Goal: Task Accomplishment & Management: Use online tool/utility

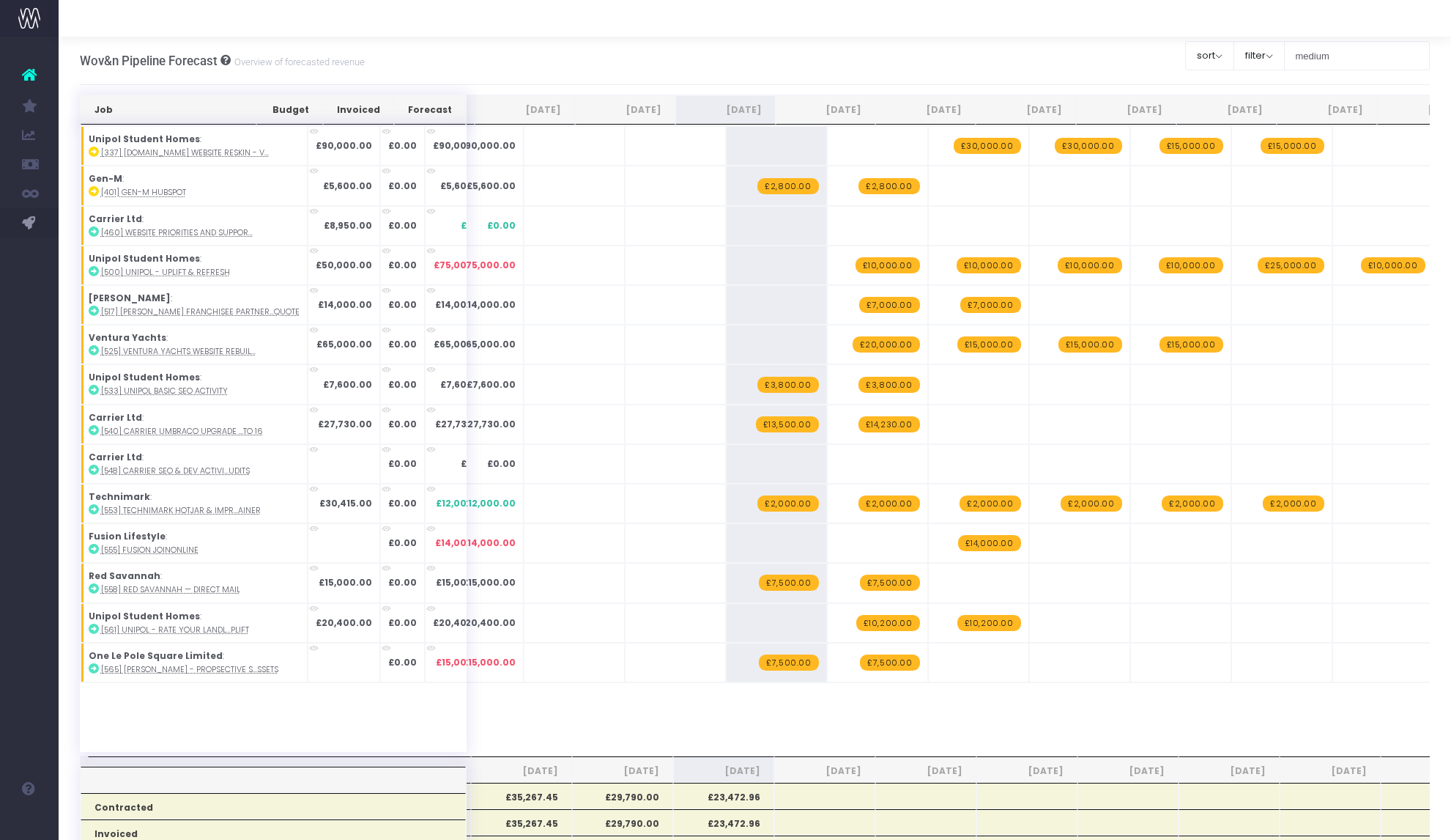
scroll to position [0, 10]
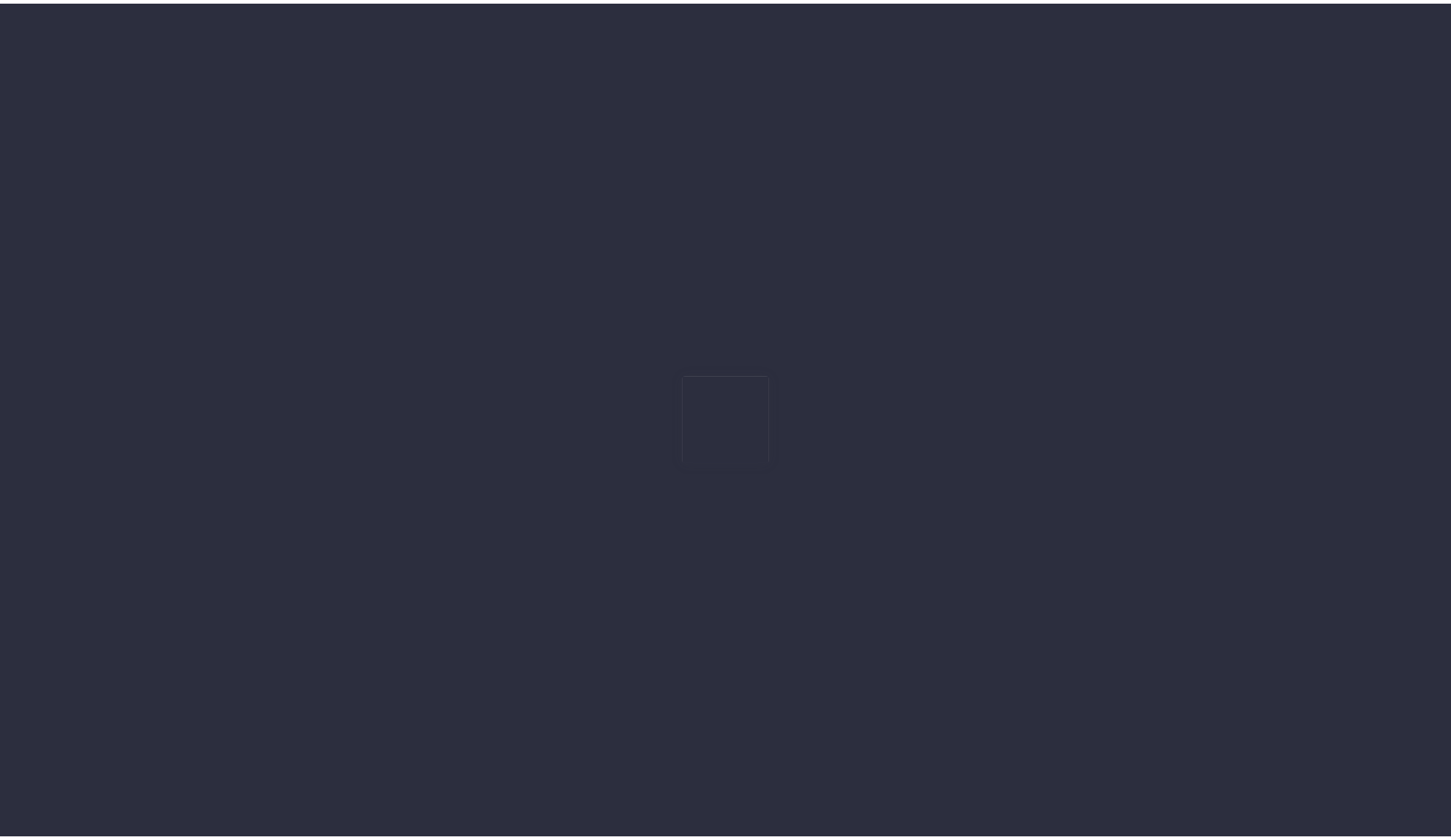
scroll to position [0, 10]
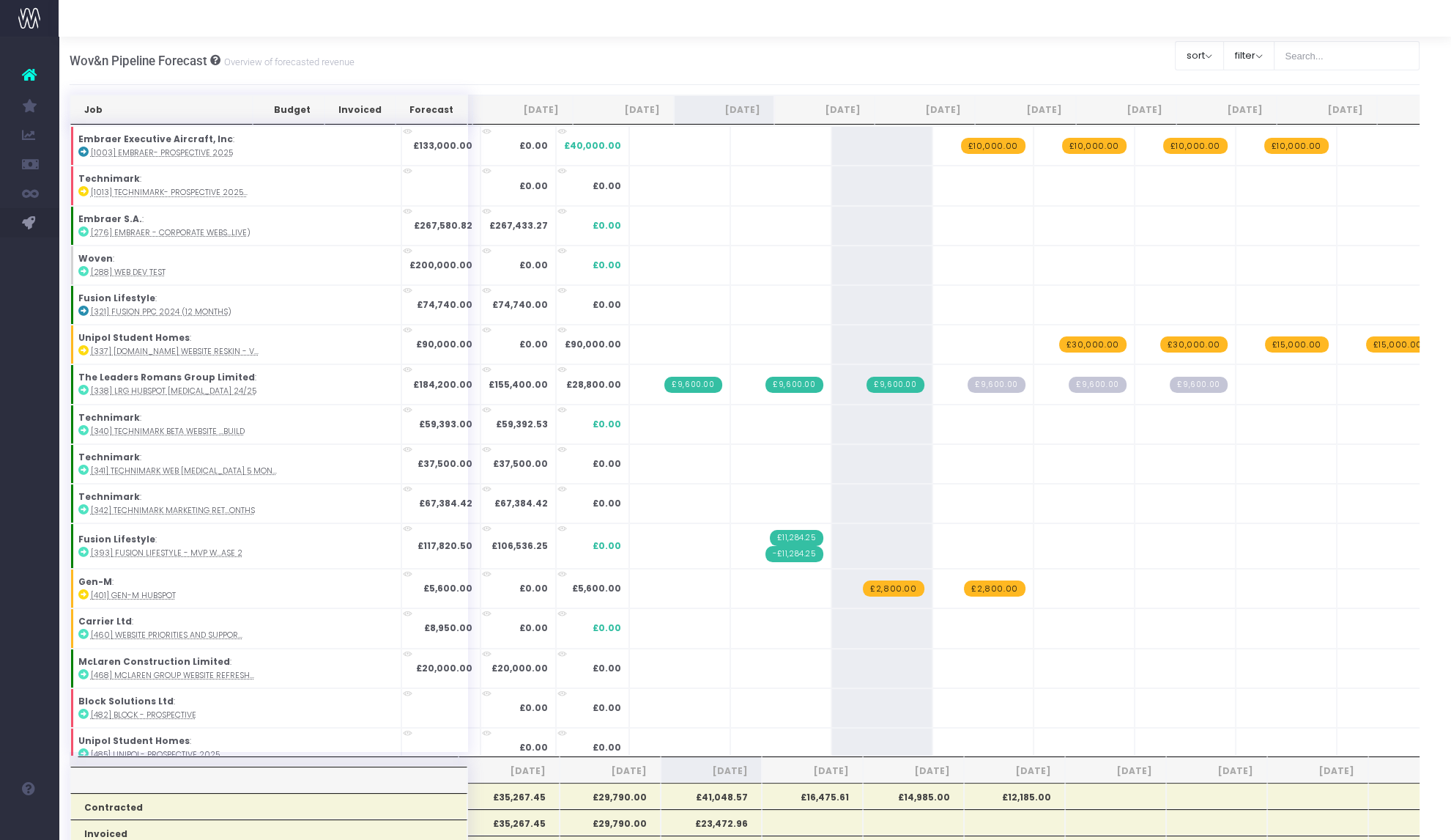
click at [863, 590] on span "£2,800.00" at bounding box center [894, 589] width 61 height 16
click at [0, 0] on span "+" at bounding box center [0, 0] width 0 height 0
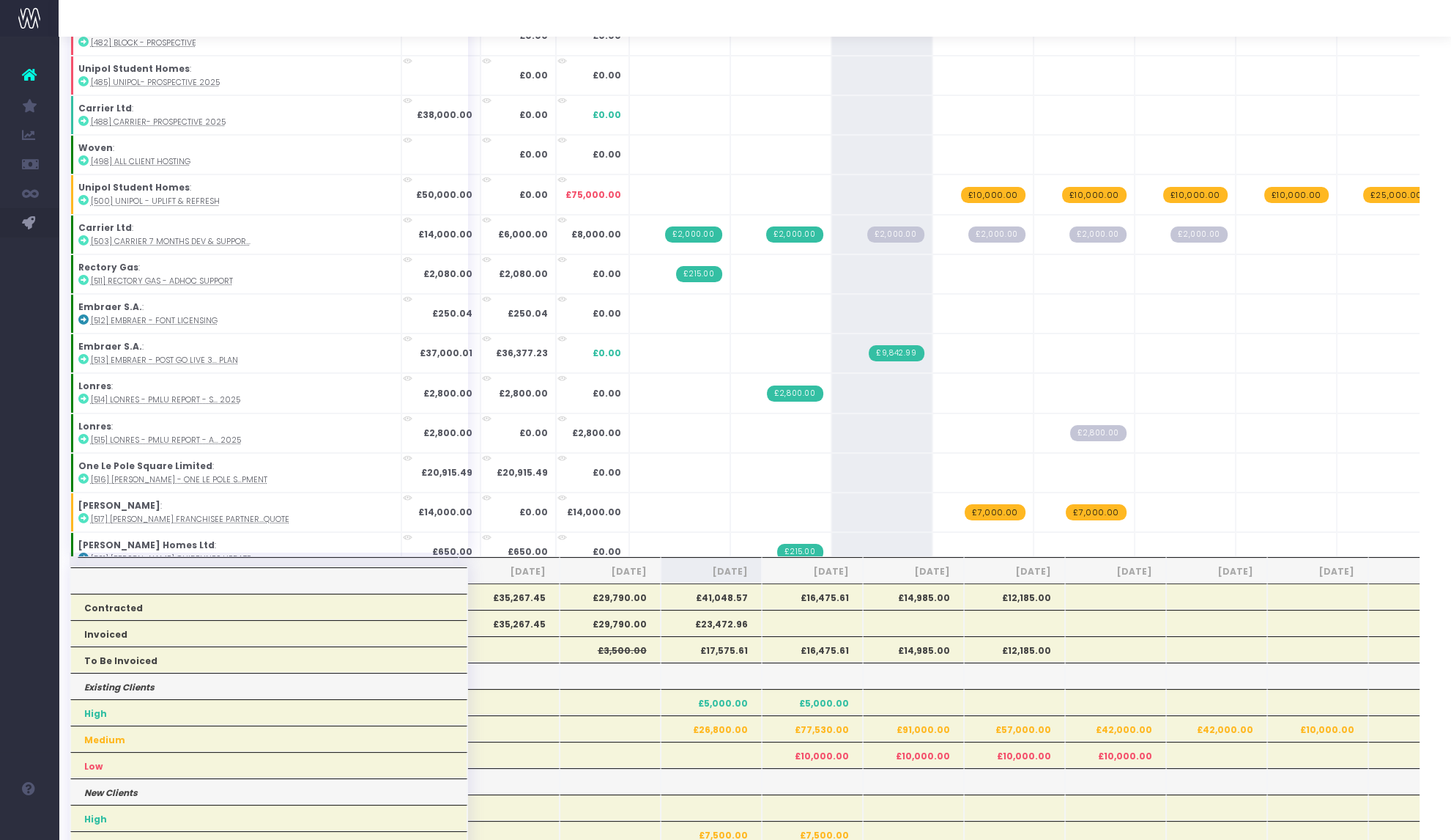
scroll to position [513, 0]
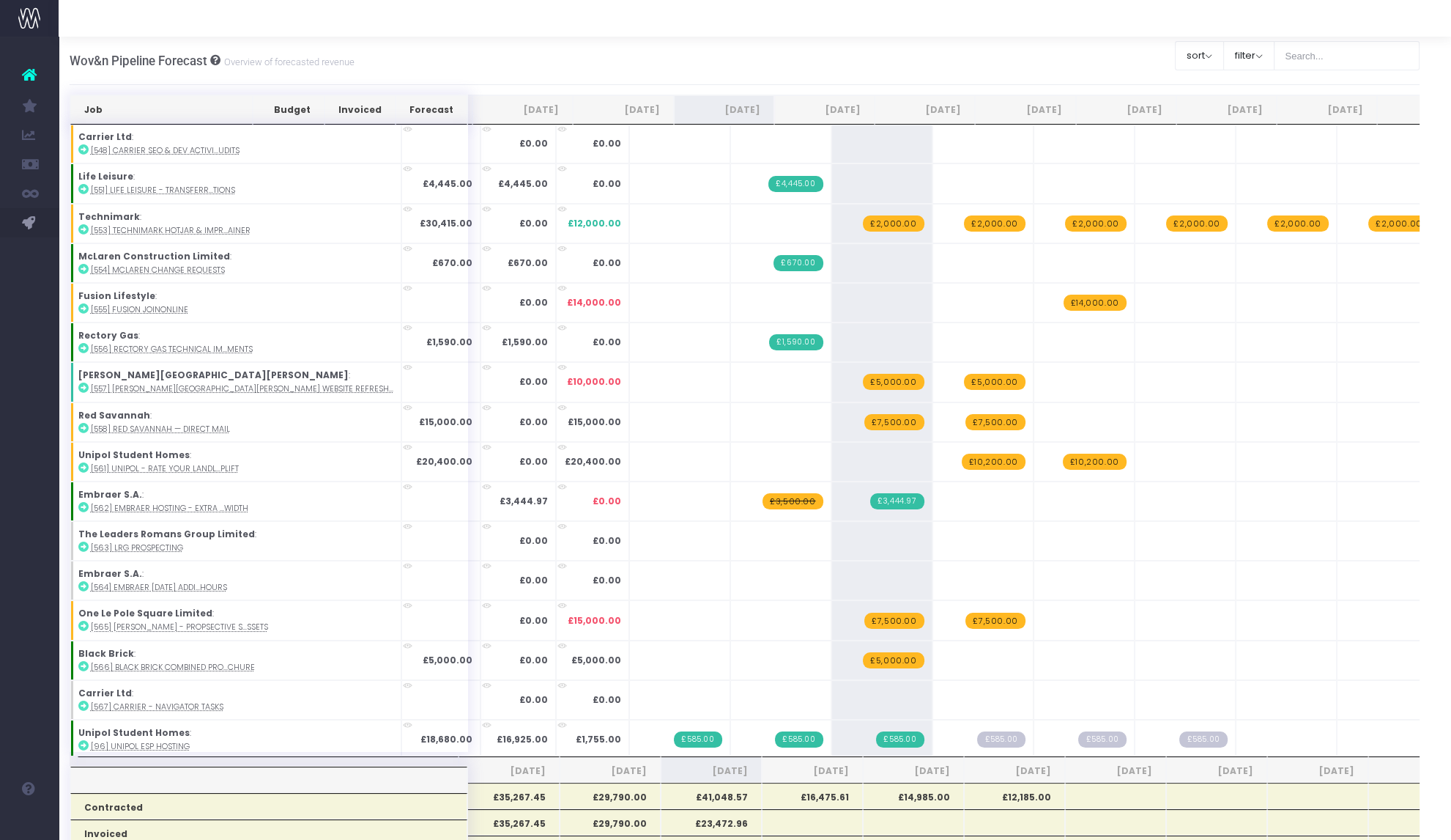
click at [863, 652] on span "£5,000.00" at bounding box center [894, 660] width 61 height 16
type input "1800"
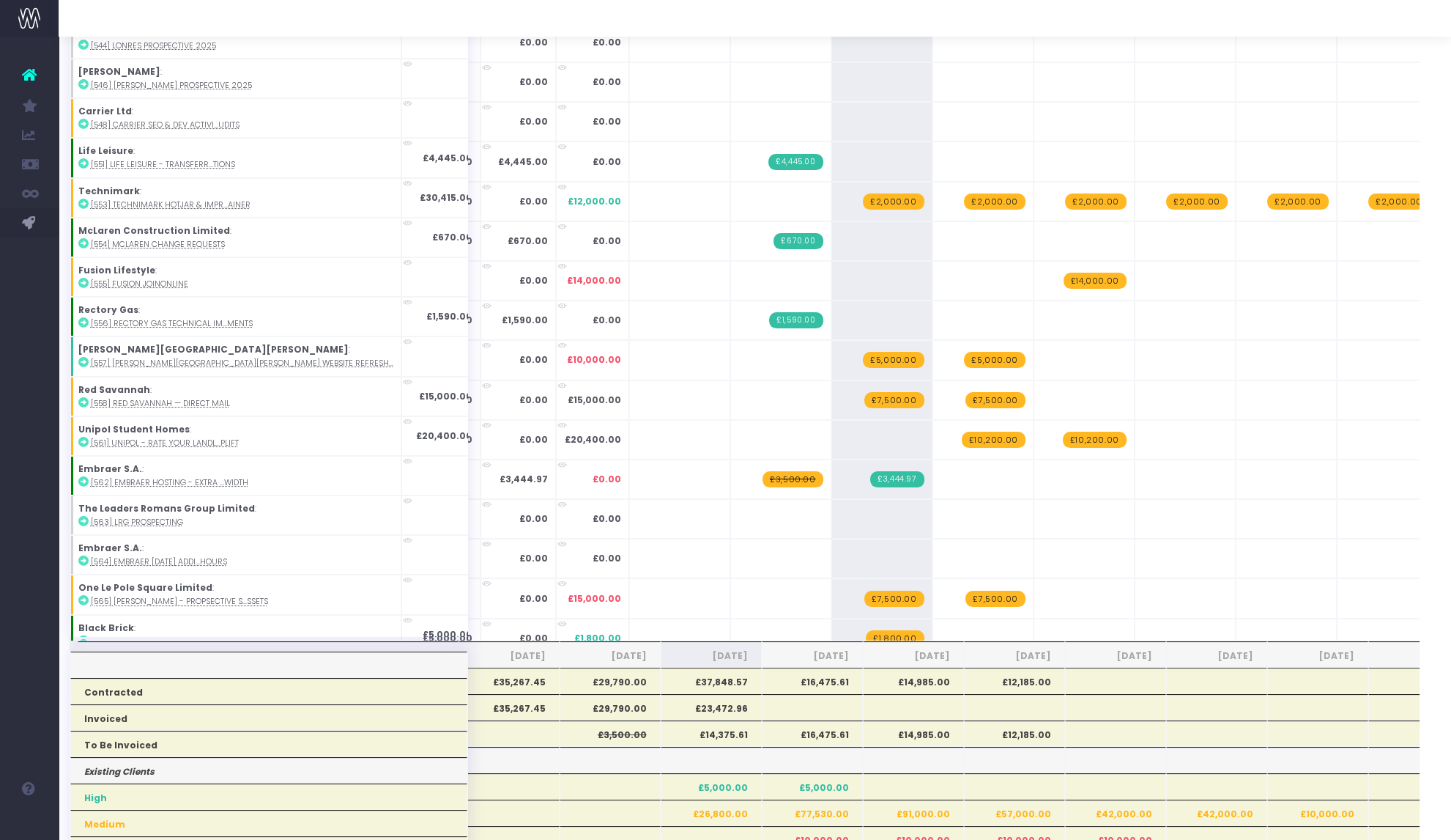
scroll to position [1421, 0]
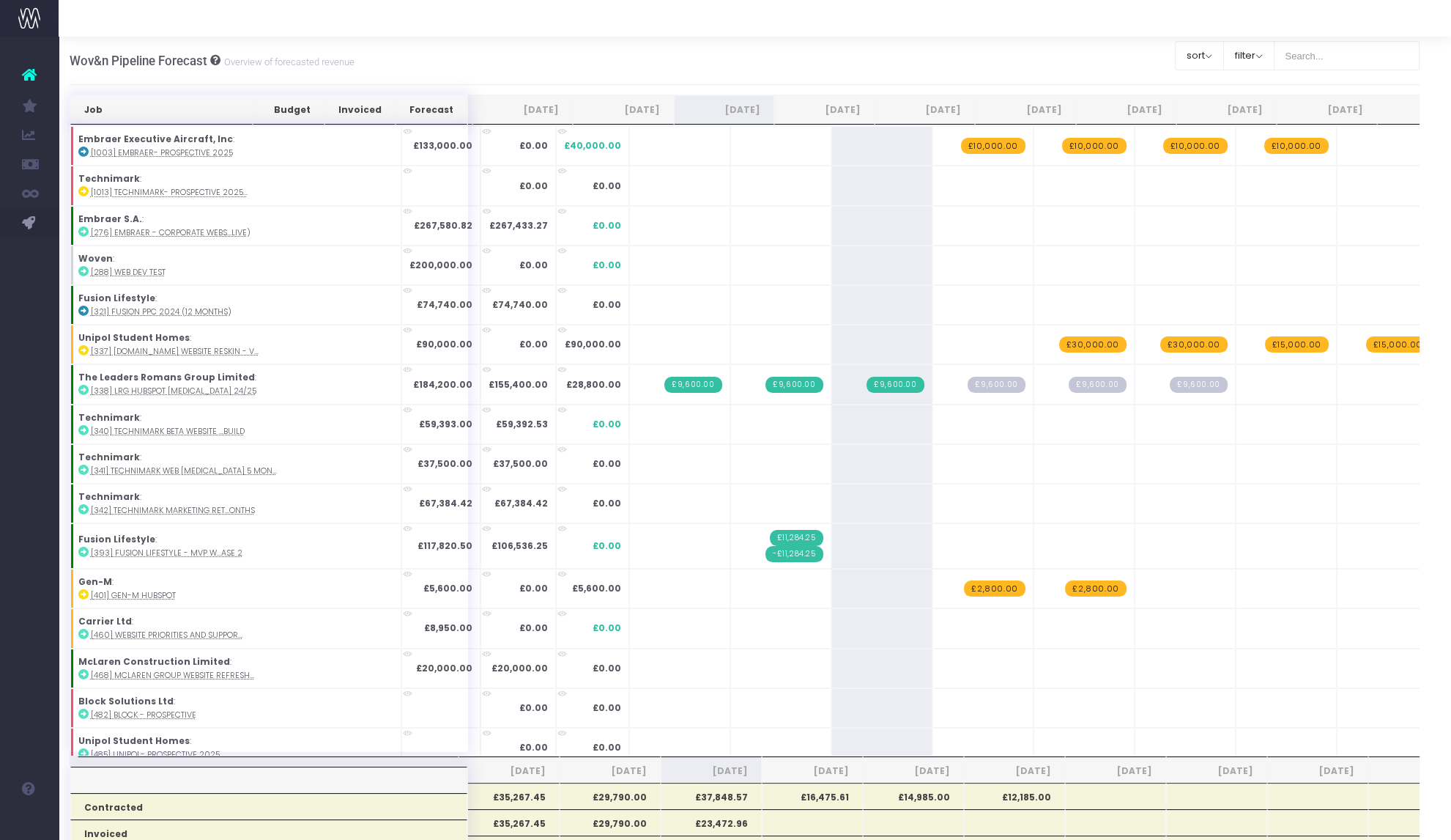
click at [961, 152] on span "£10,000.00" at bounding box center [993, 146] width 64 height 16
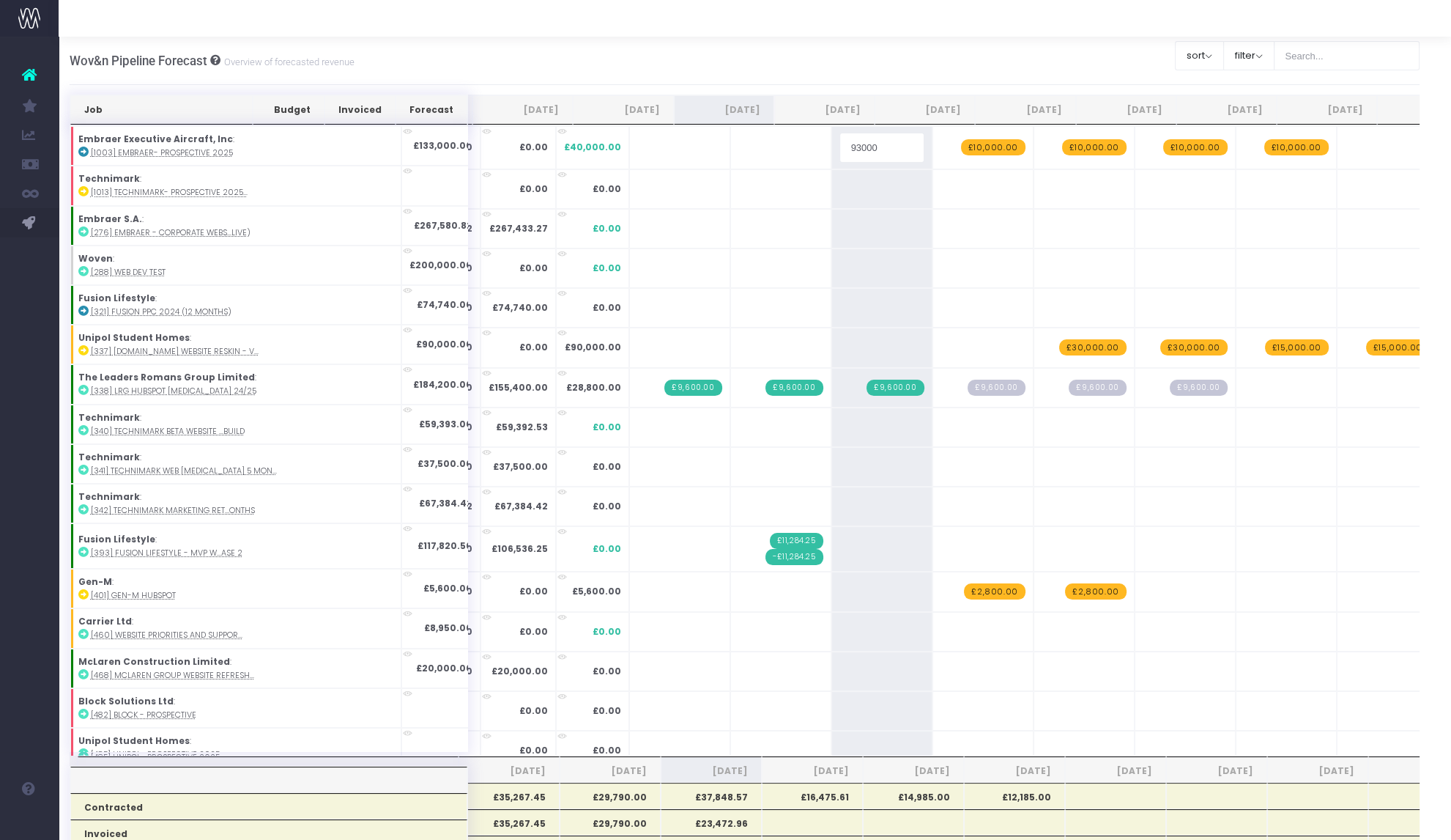
type input "10000"
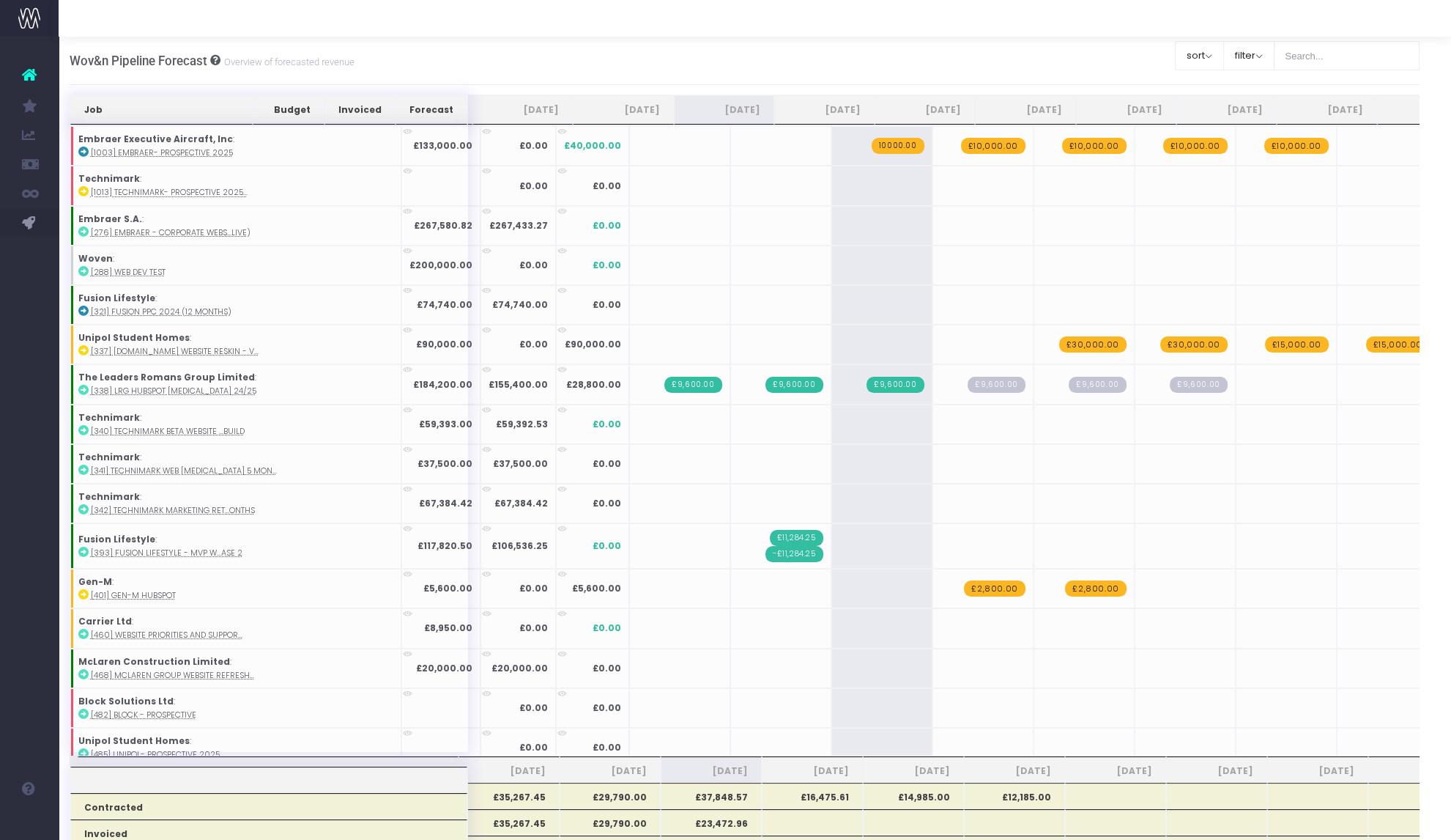
click at [774, 71] on div "Wov&n Pipeline Forecast Overview of forecasted revenue Clear Filters sort Sort …" at bounding box center [745, 61] width 1351 height 48
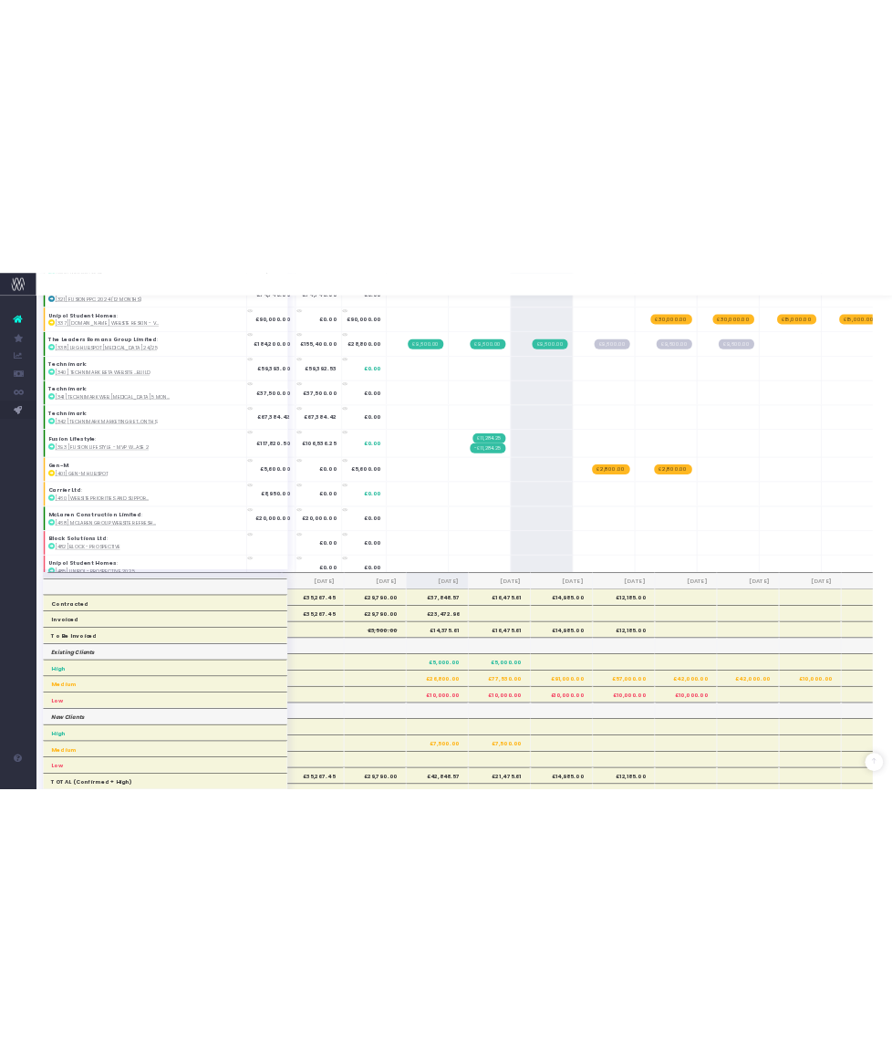
scroll to position [334, 0]
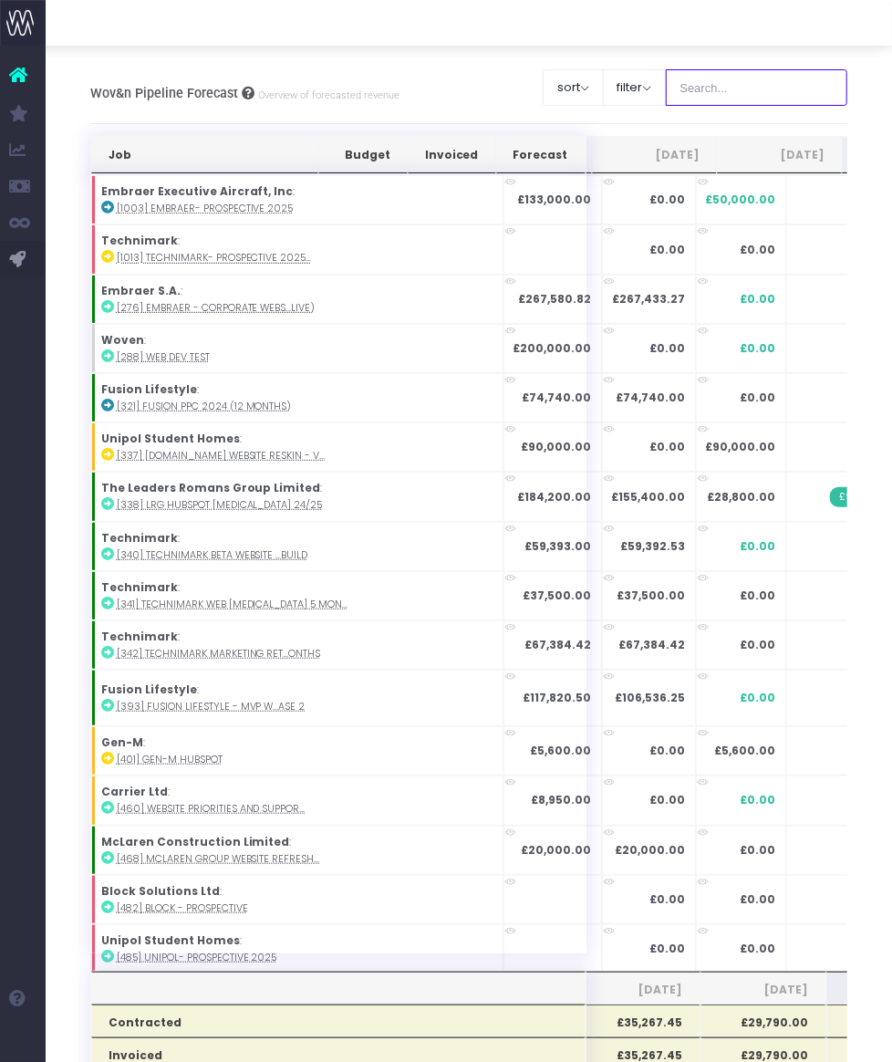
click at [706, 98] on input "text" at bounding box center [757, 87] width 182 height 36
type input "leaders"
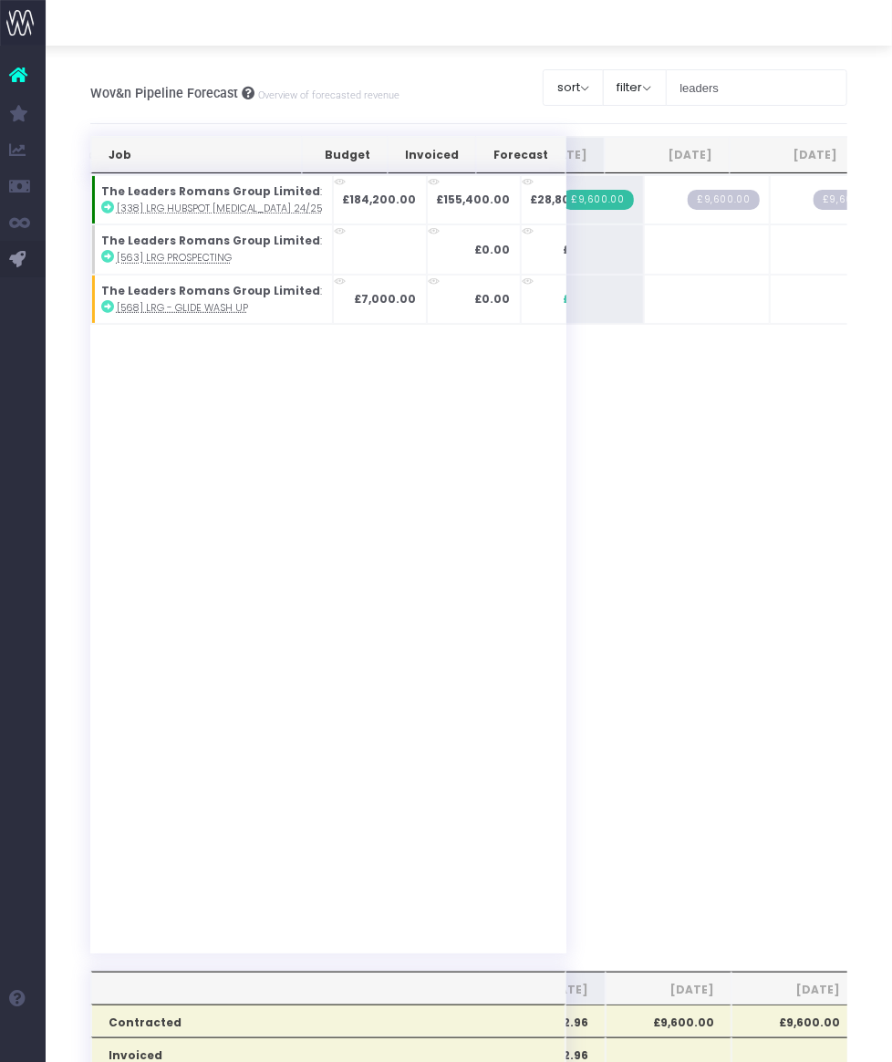
click at [0, 0] on span "+" at bounding box center [0, 0] width 0 height 0
click at [658, 442] on div "Job Budget Invoiced Forecast Jun 25 Jul 25 Aug 25 Sep 25 Oct 25 Nov 25 Dec 25 J…" at bounding box center [469, 1046] width 758 height 1821
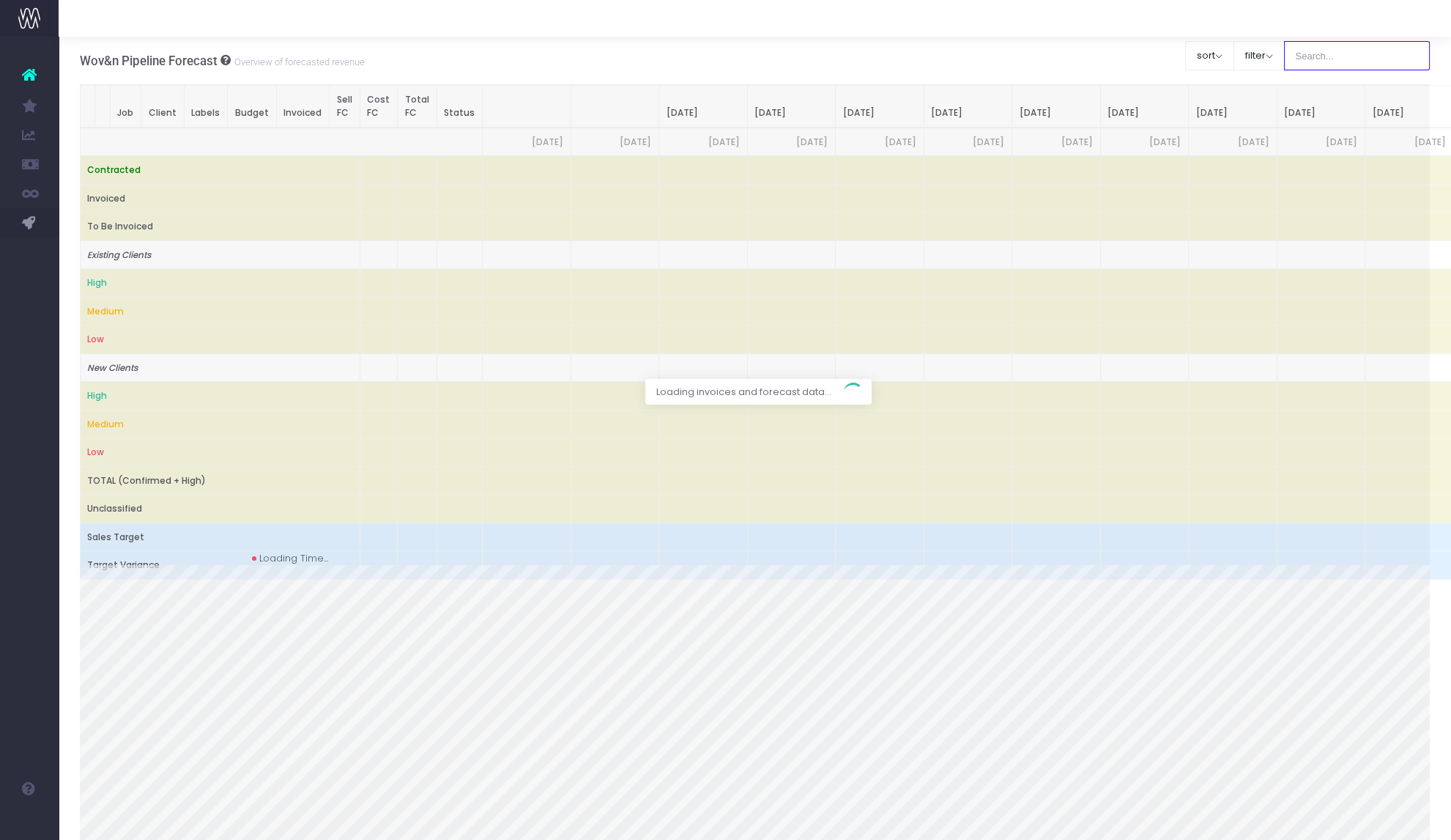
click at [1339, 58] on input "text" at bounding box center [1357, 55] width 146 height 29
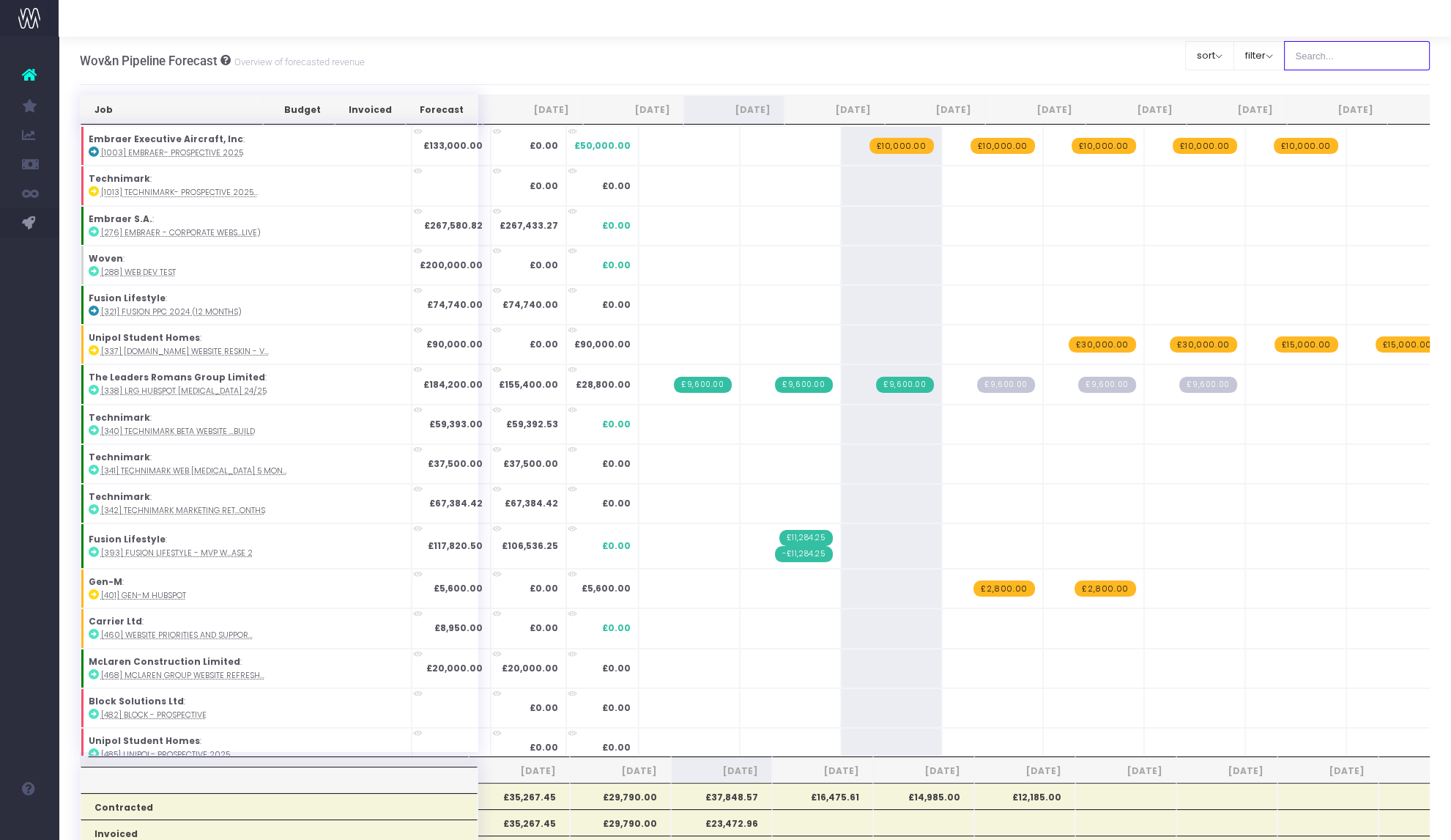
click at [1339, 58] on input "text" at bounding box center [1357, 55] width 146 height 29
type input "leaders"
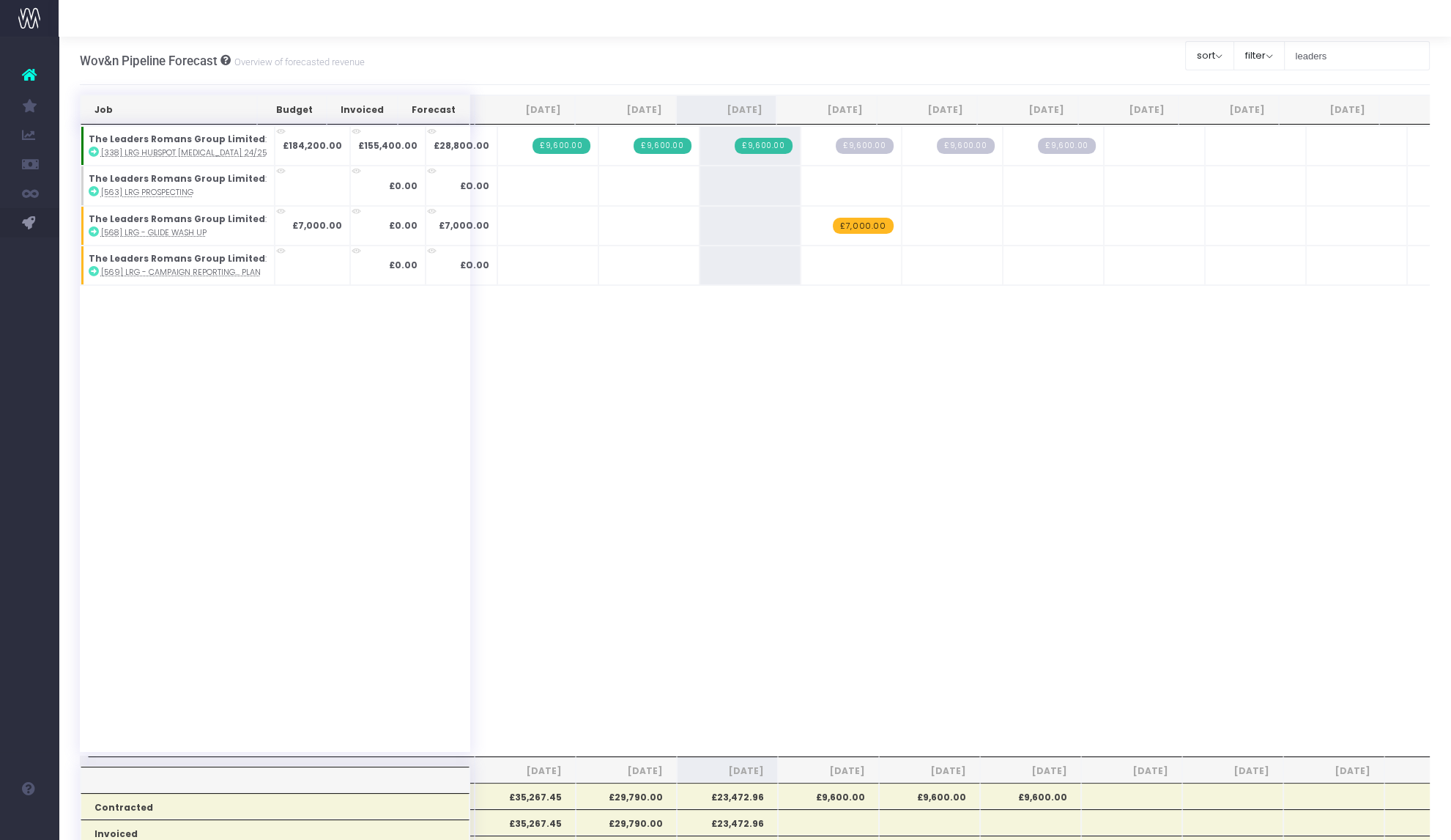
click at [0, 0] on span "+" at bounding box center [0, 0] width 0 height 0
type input "5000"
click at [0, 0] on span "+" at bounding box center [0, 0] width 0 height 0
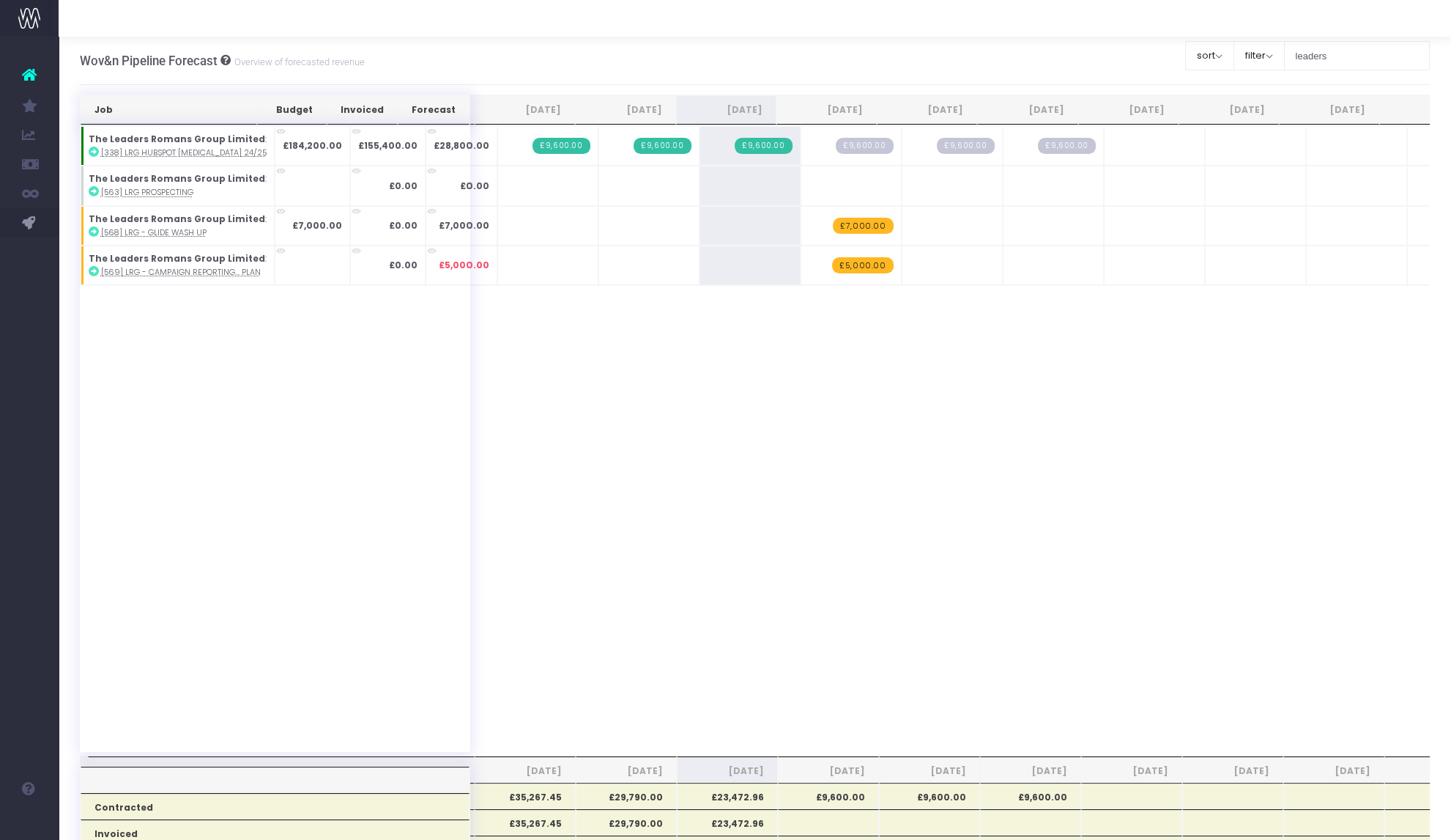
click at [0, 0] on span "+" at bounding box center [0, 0] width 0 height 0
type input "5000"
click at [0, 0] on span "+" at bounding box center [0, 0] width 0 height 0
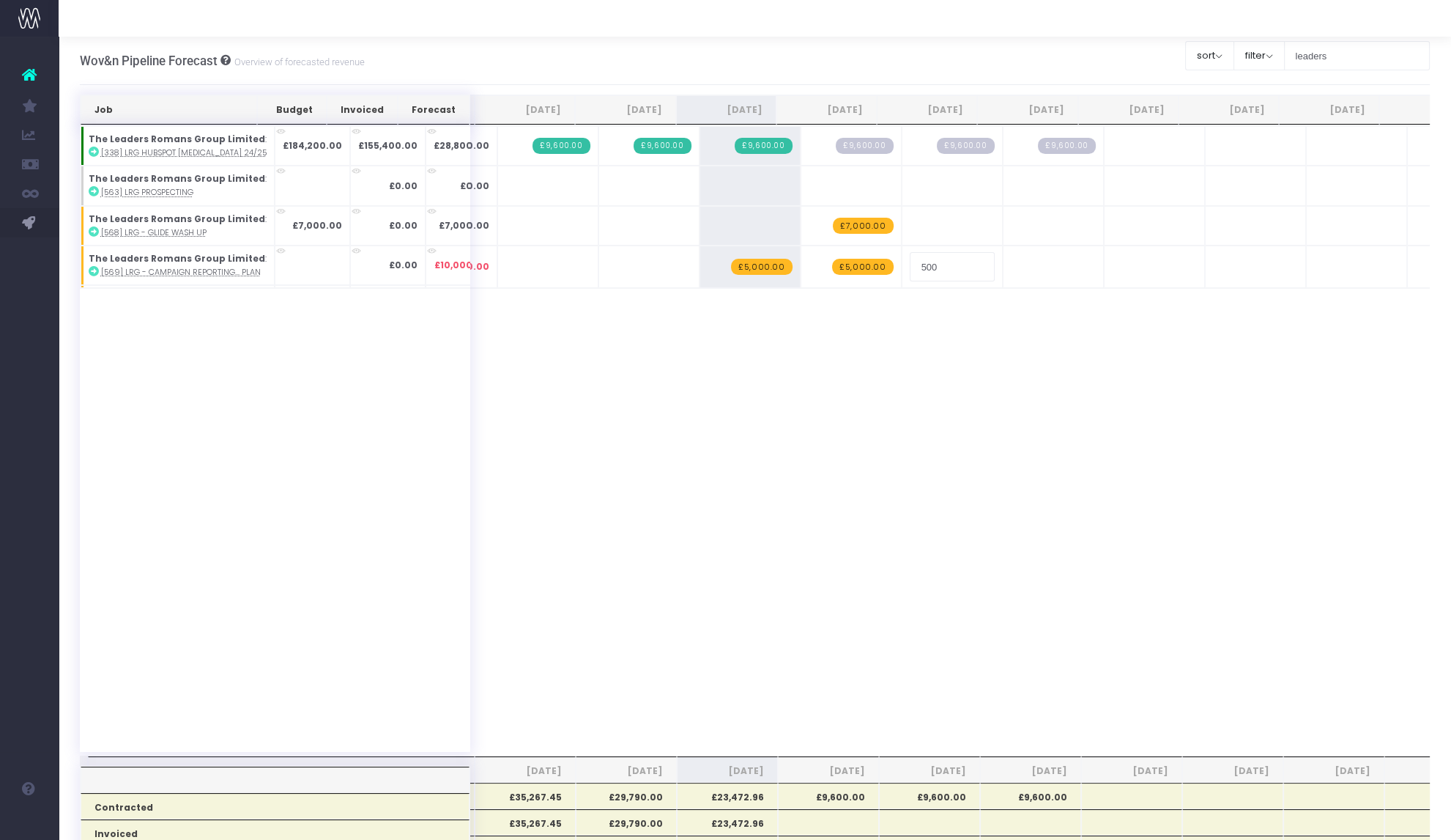
type input "5000"
click at [0, 0] on span "+" at bounding box center [0, 0] width 0 height 0
type input "5000"
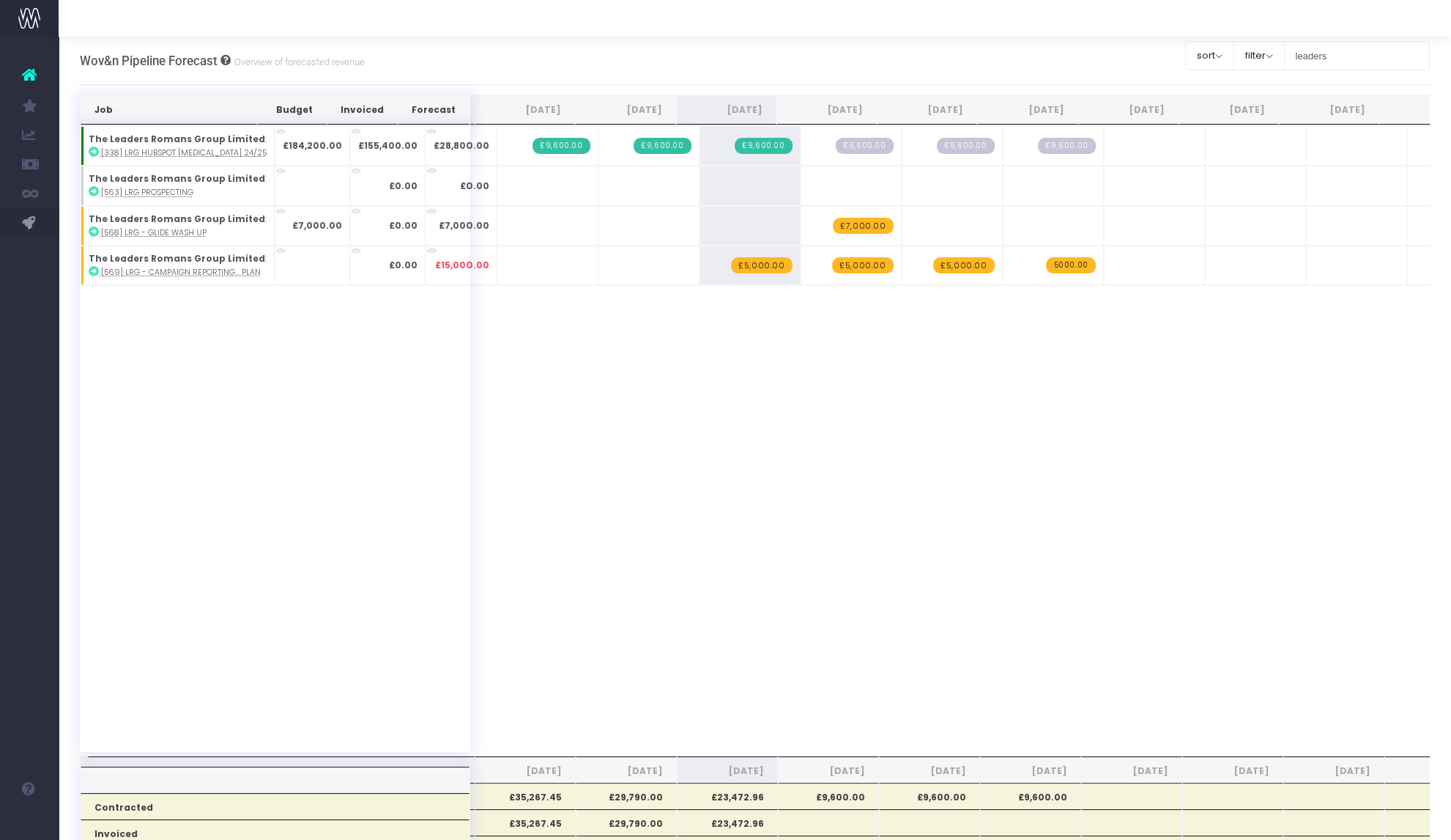
click at [286, 259] on td at bounding box center [312, 265] width 75 height 39
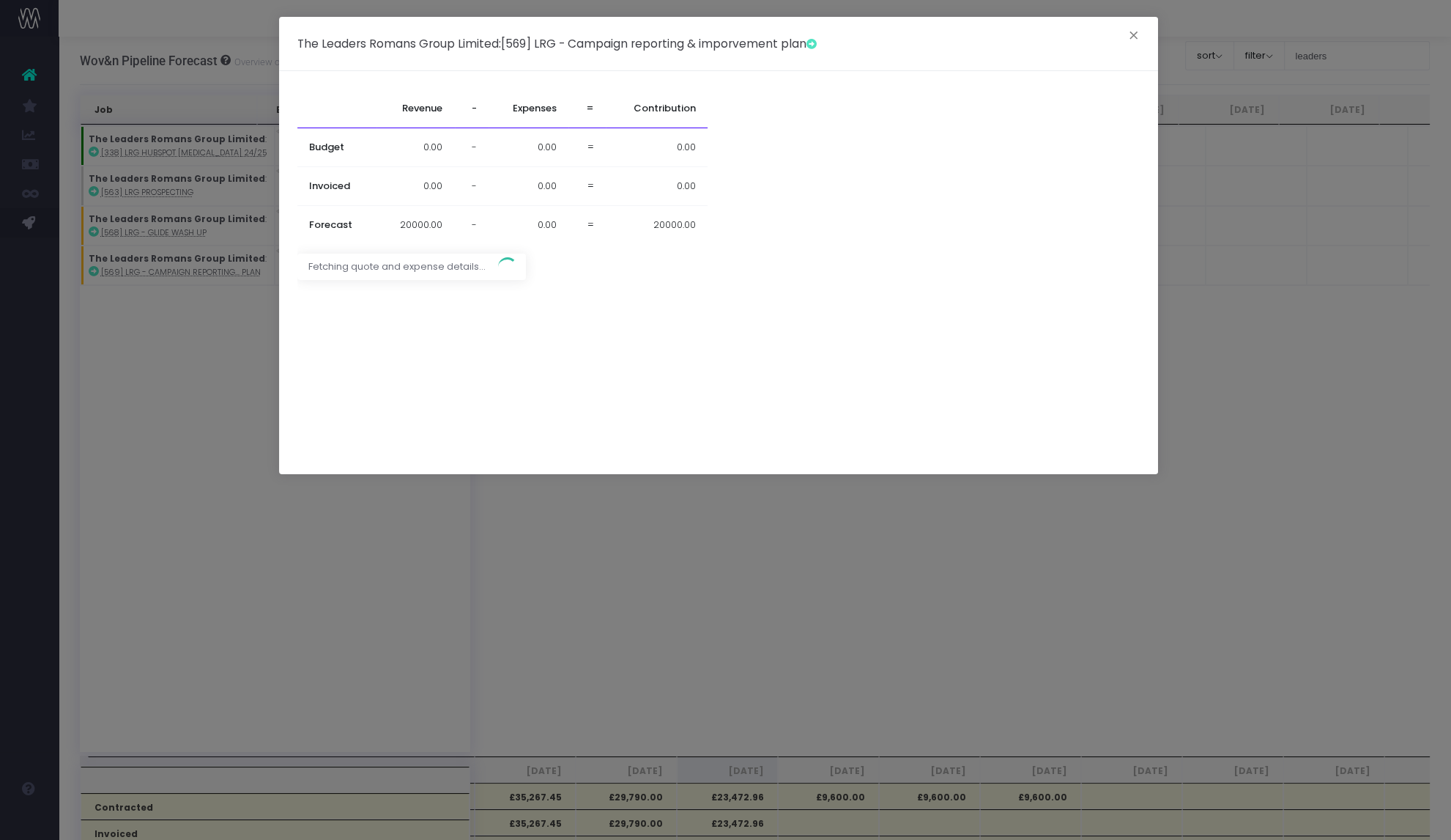
click at [286, 259] on body "Oh my... this is bad. wayahead wasn't able to load this page. Please contact su…" at bounding box center [725, 420] width 1451 height 840
click at [440, 138] on td "0.00" at bounding box center [416, 148] width 79 height 39
click at [440, 138] on tr "Budget 0 - 0.00 = 0.00 Saving forecasted sell value..." at bounding box center [502, 156] width 410 height 55
click at [438, 157] on td "0.00" at bounding box center [416, 148] width 79 height 39
type input "20000"
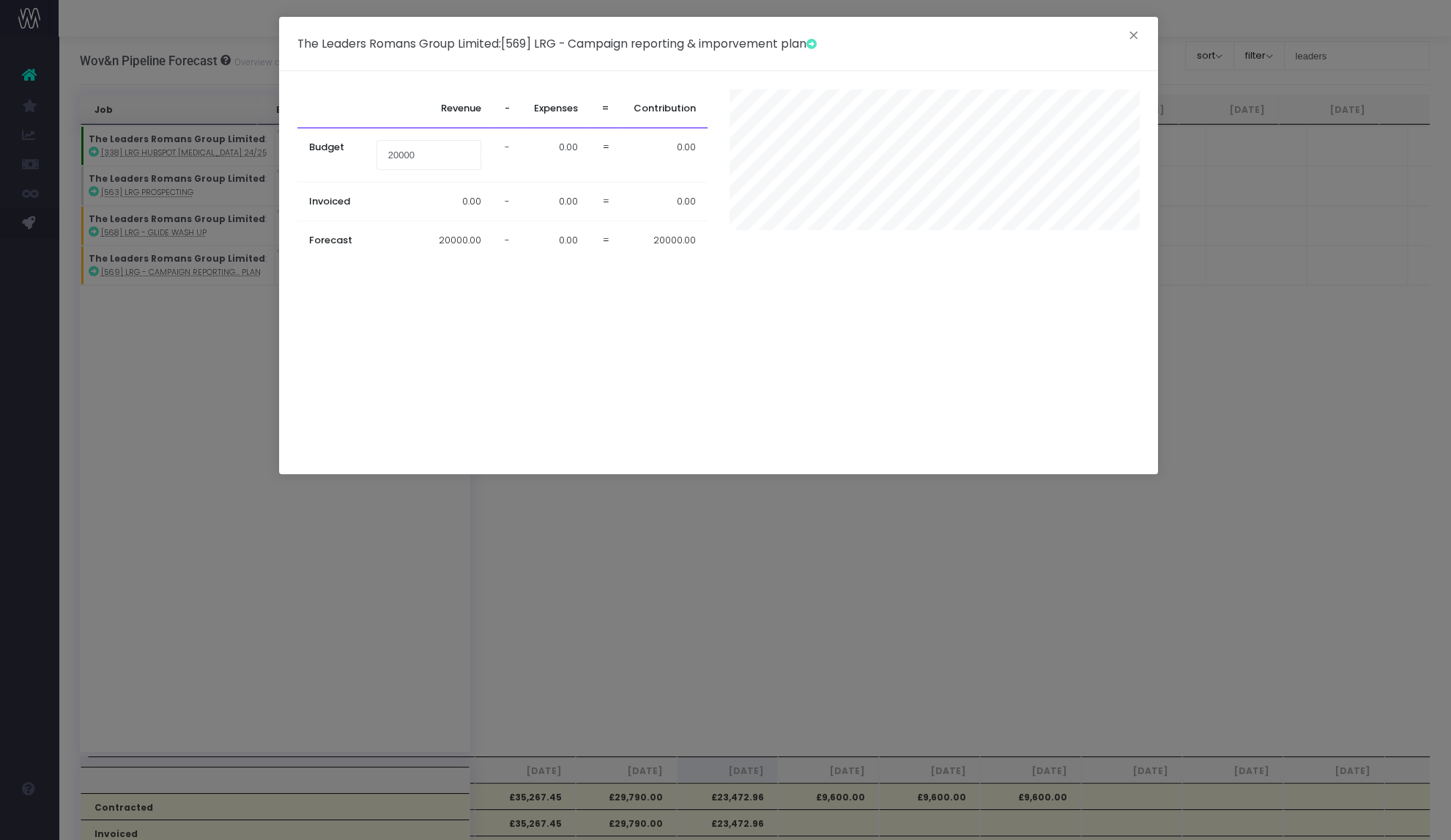
click at [463, 278] on div "Revenue - Expenses = Contribution Budget 20000 - 0.00 = 0.00 Saving forecasted …" at bounding box center [723, 272] width 853 height 366
click at [370, 618] on div "The Leaders Romans Group Limited : [569] LRG - Campaign reporting & imporvement…" at bounding box center [725, 420] width 1451 height 840
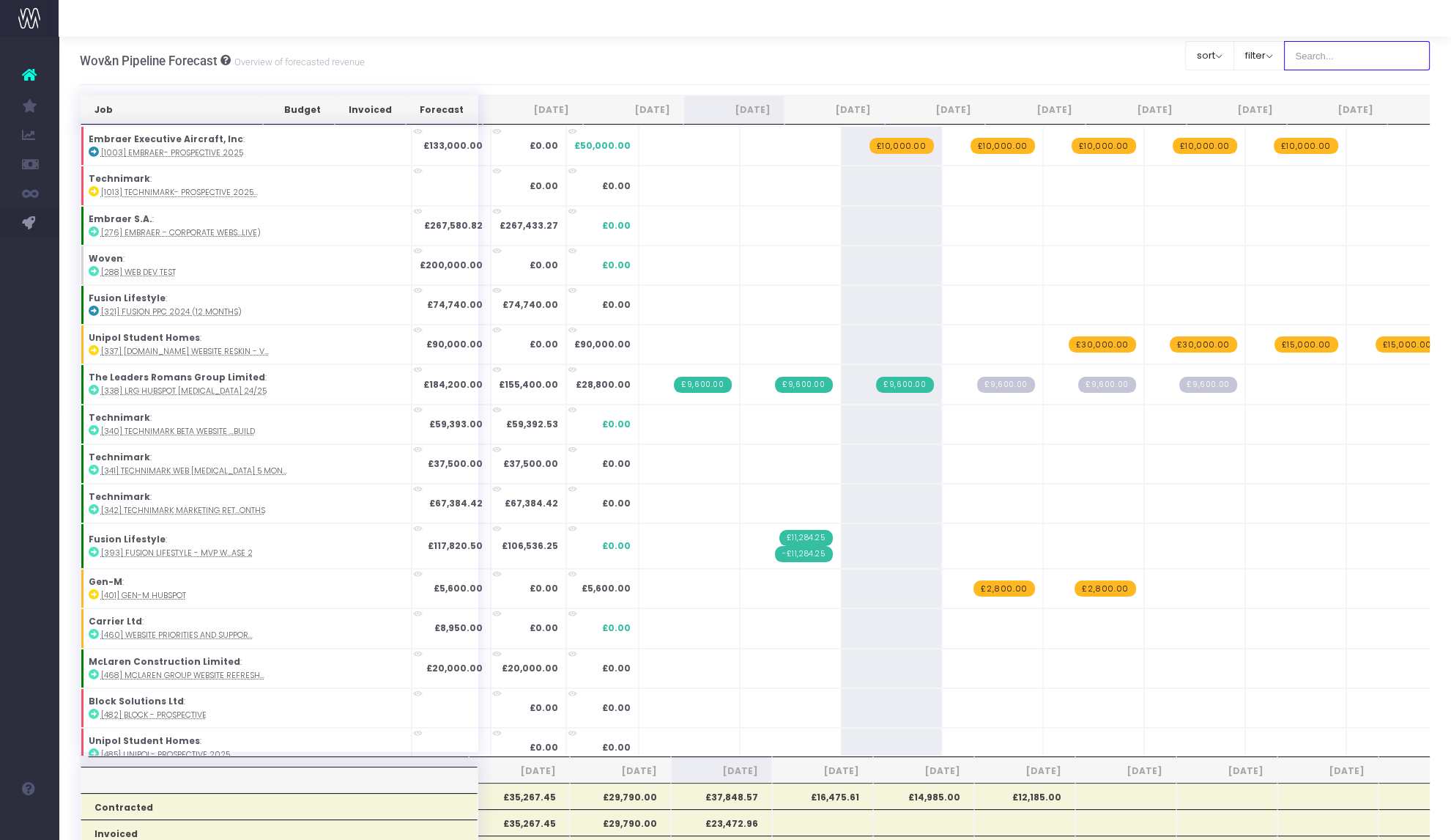
click at [724, 52] on input "text" at bounding box center [1357, 55] width 146 height 29
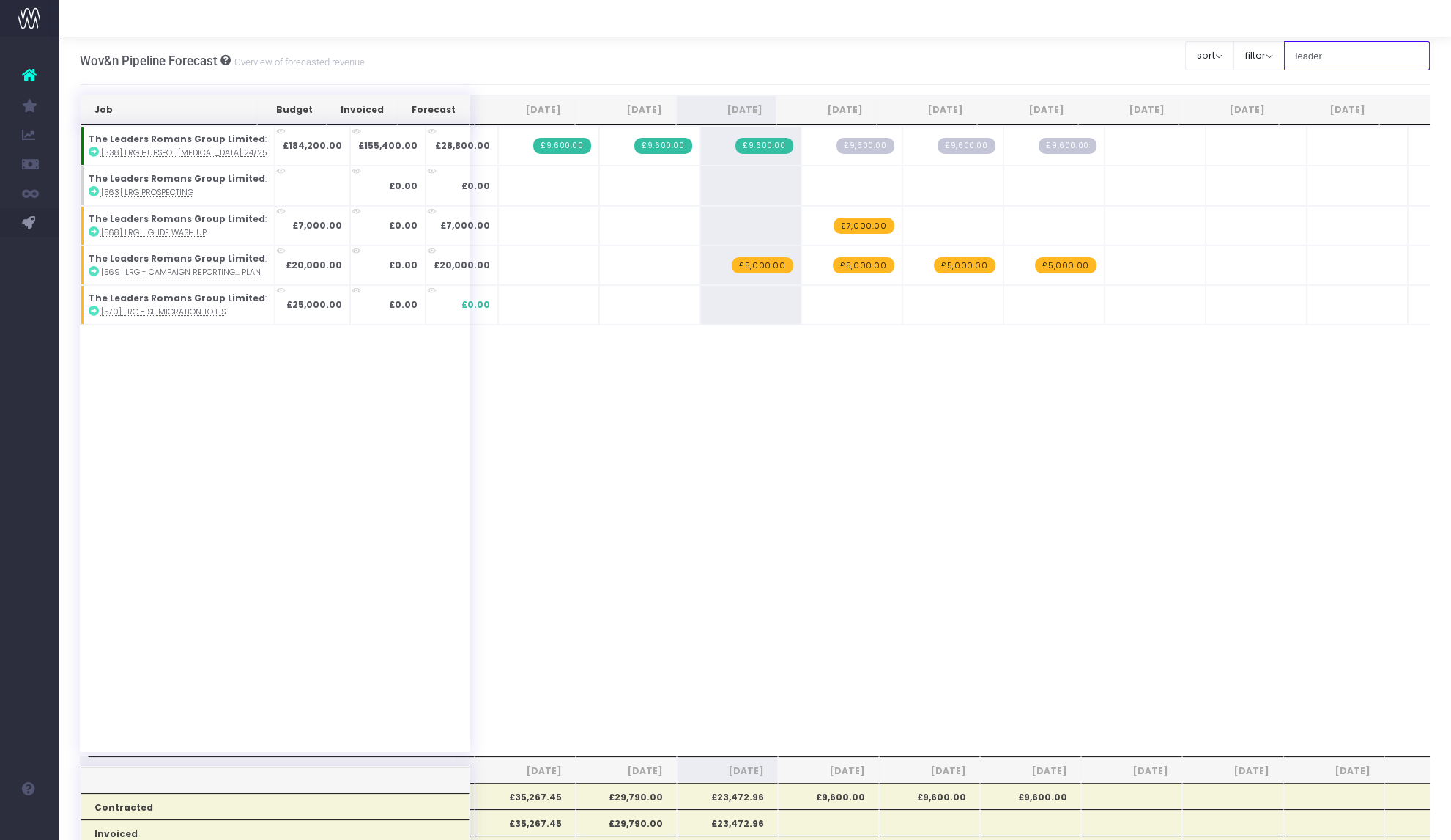
type input "leader"
click at [0, 0] on span "+" at bounding box center [0, 0] width 0 height 0
type input "7500"
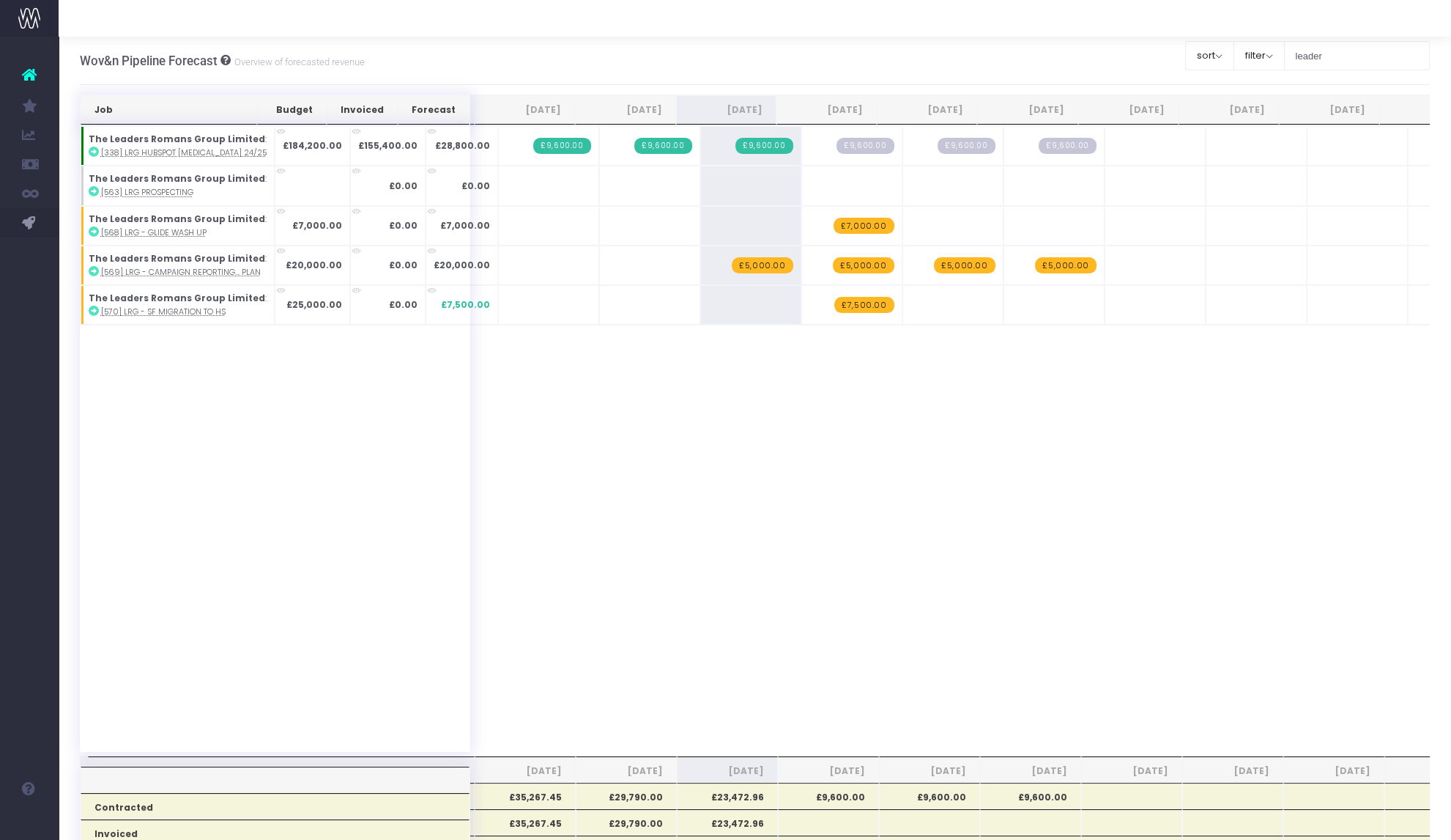
click at [0, 0] on span "+" at bounding box center [0, 0] width 0 height 0
type input "7500"
click at [0, 0] on span "+" at bounding box center [0, 0] width 0 height 0
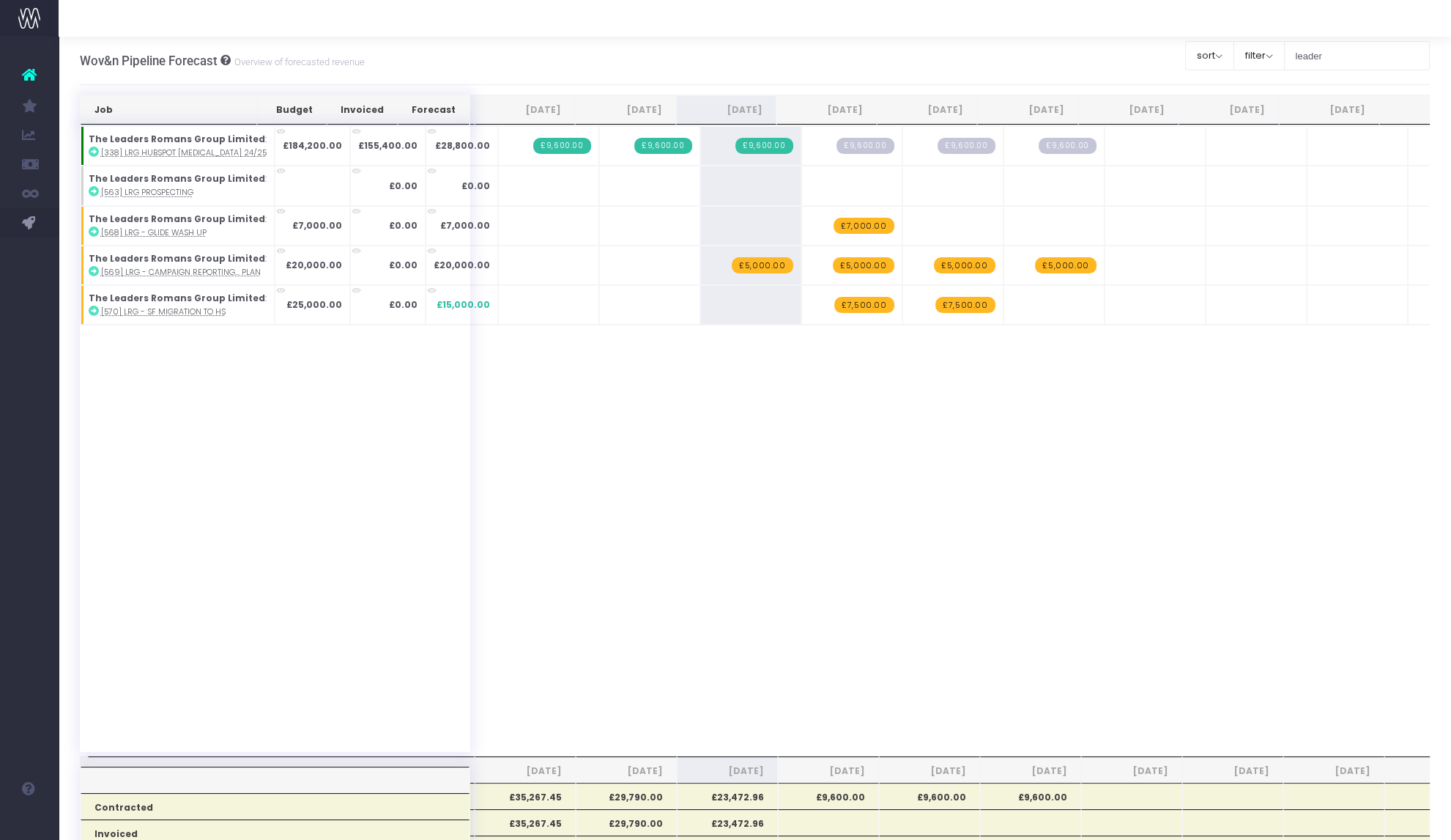
click at [0, 0] on span "+" at bounding box center [0, 0] width 0 height 0
type input "5000"
click at [0, 0] on span "+" at bounding box center [0, 0] width 0 height 0
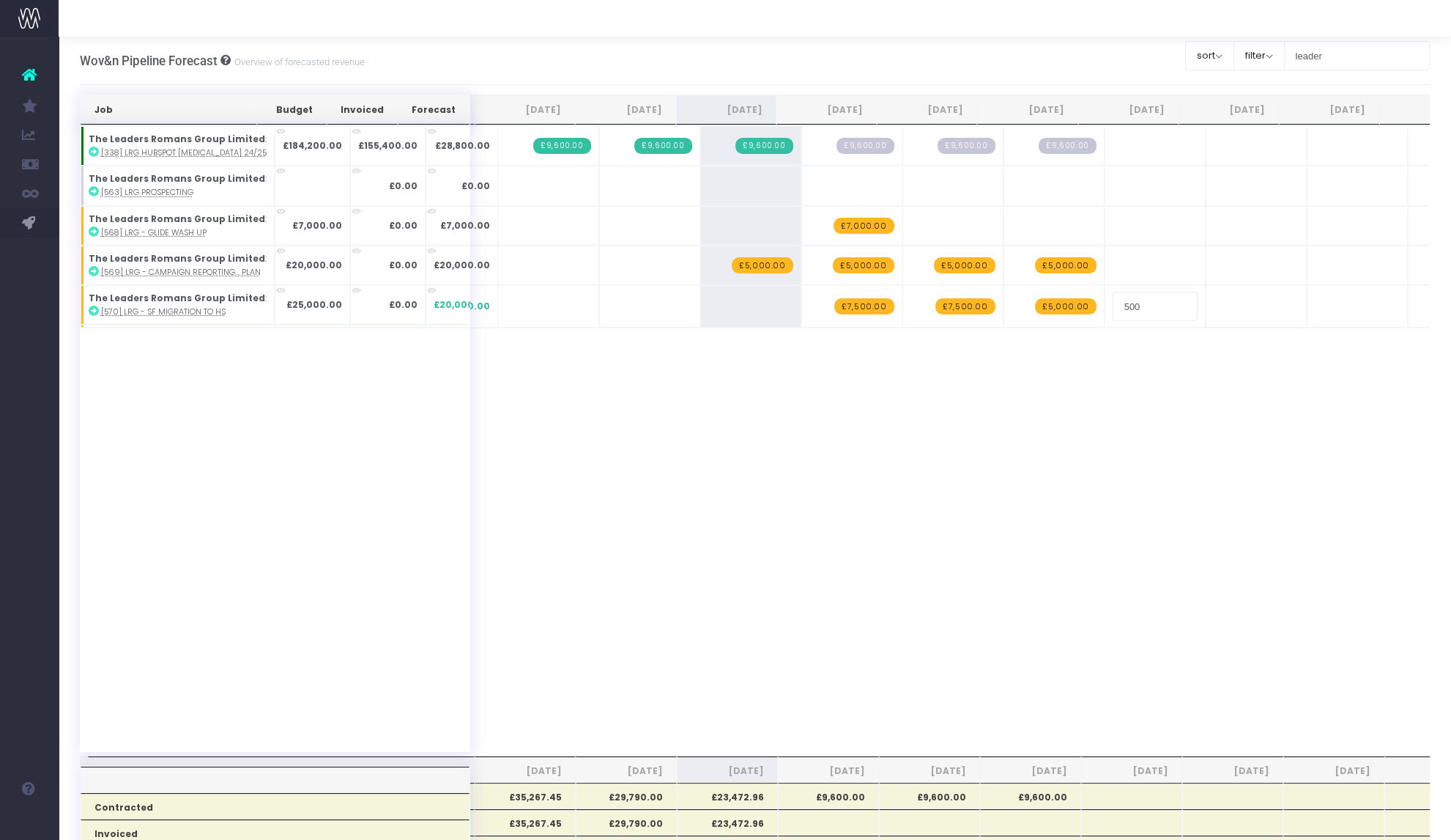
type input "5000"
click at [0, 0] on span "+" at bounding box center [0, 0] width 0 height 0
type input "3"
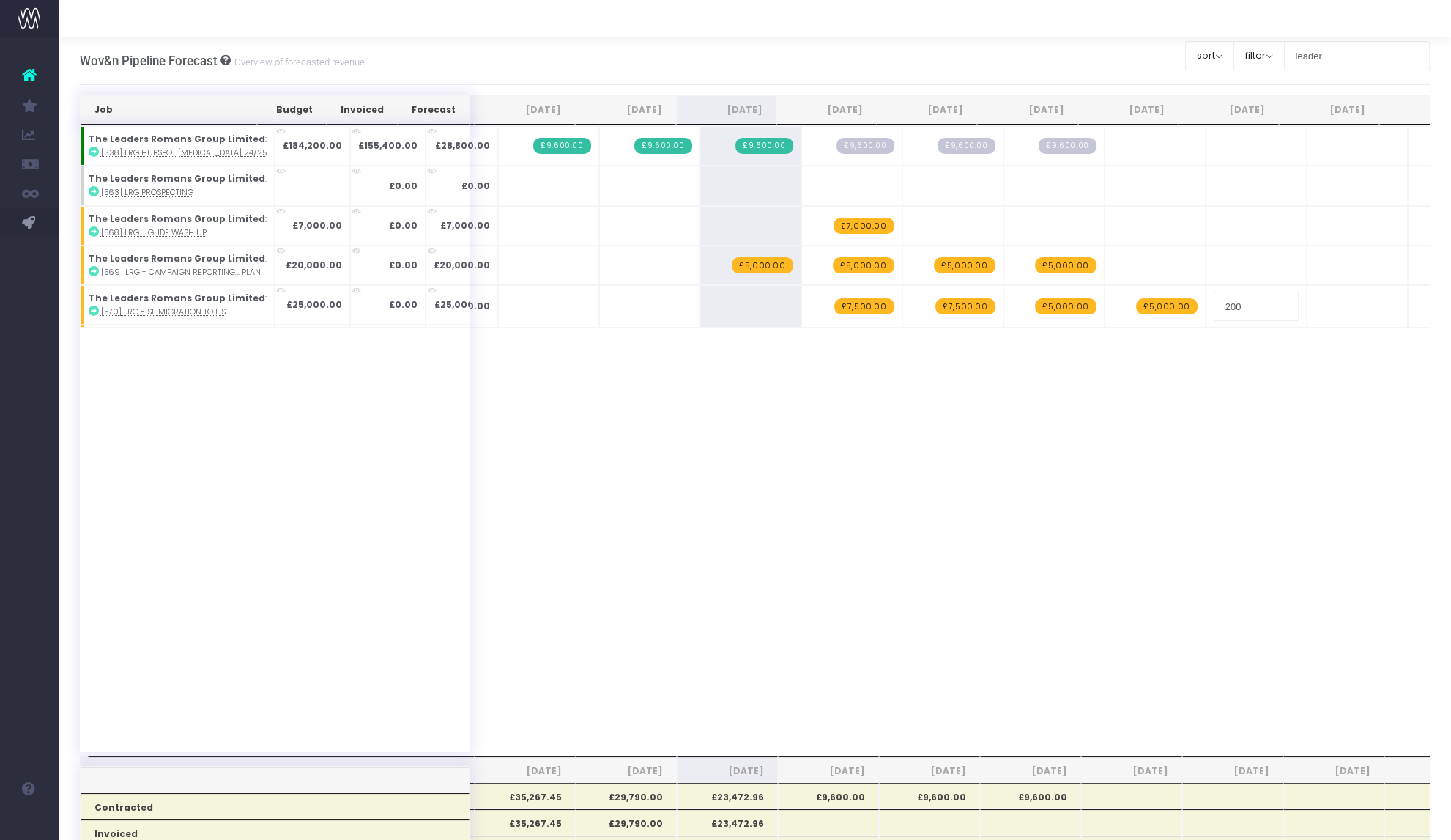
type input "2000"
click at [0, 0] on span "+" at bounding box center [0, 0] width 0 height 0
type input "2000"
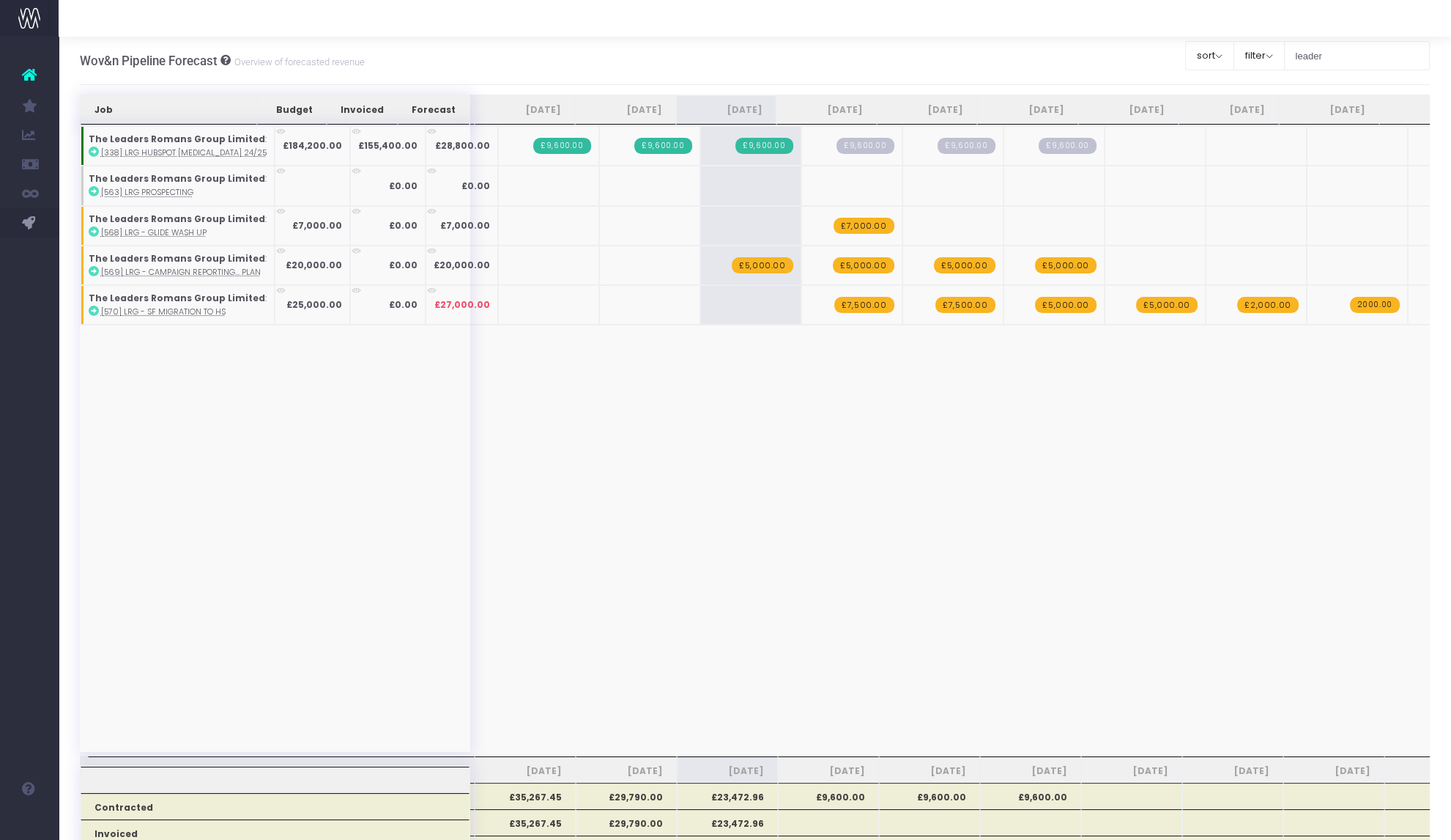
click at [724, 409] on div "Job Budget Invoiced Forecast [DATE] [DATE] [DATE] Sep [DATE] Nov [DATE] Jan [DA…" at bounding box center [755, 440] width 1351 height 630
click at [724, 305] on span "£2,000.00" at bounding box center [1268, 304] width 61 height 16
click at [724, 308] on span "£2,000.00" at bounding box center [1369, 304] width 61 height 16
click at [0, 0] on span "+" at bounding box center [0, 0] width 0 height 0
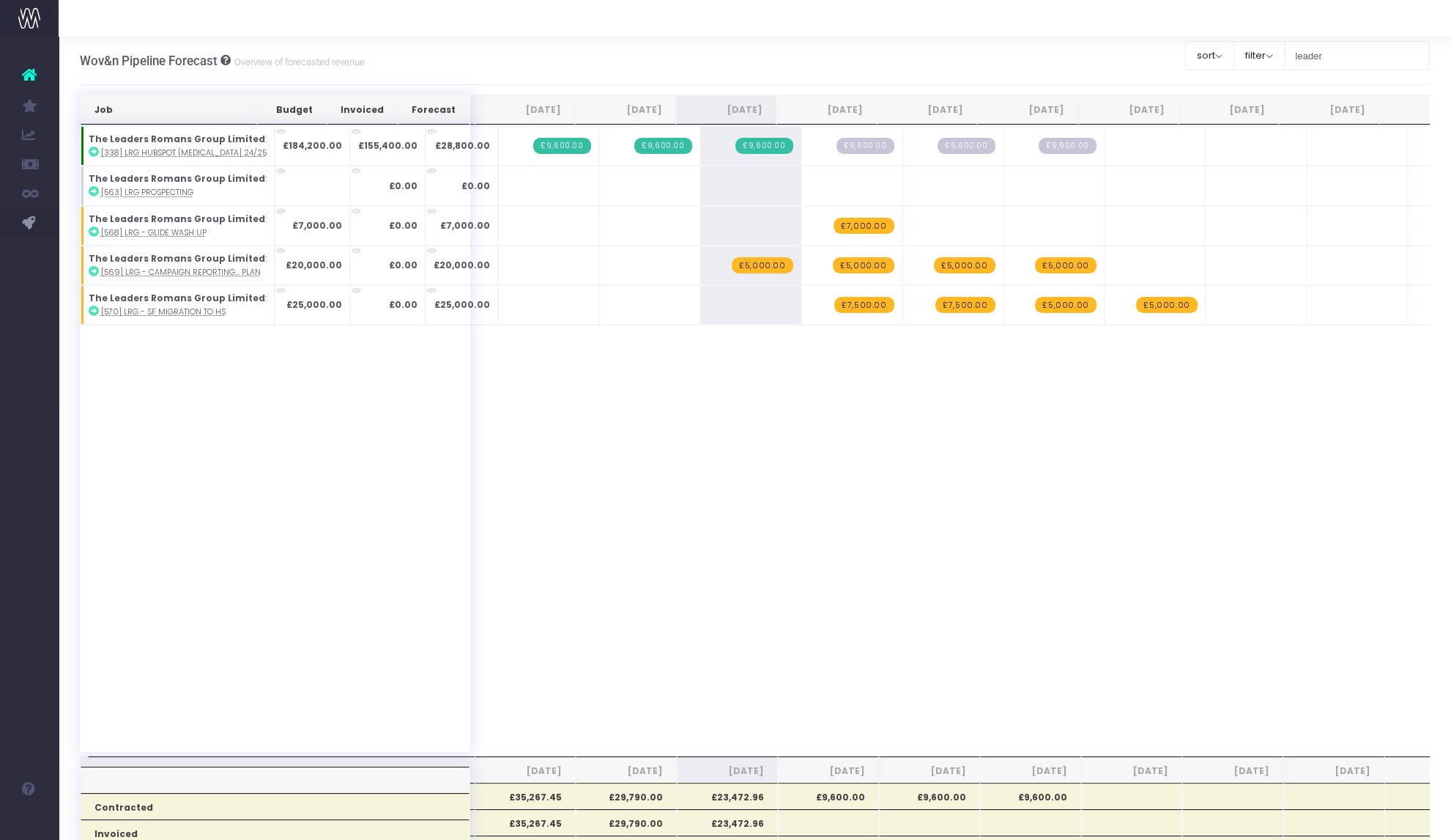
click at [0, 0] on span "+" at bounding box center [0, 0] width 0 height 0
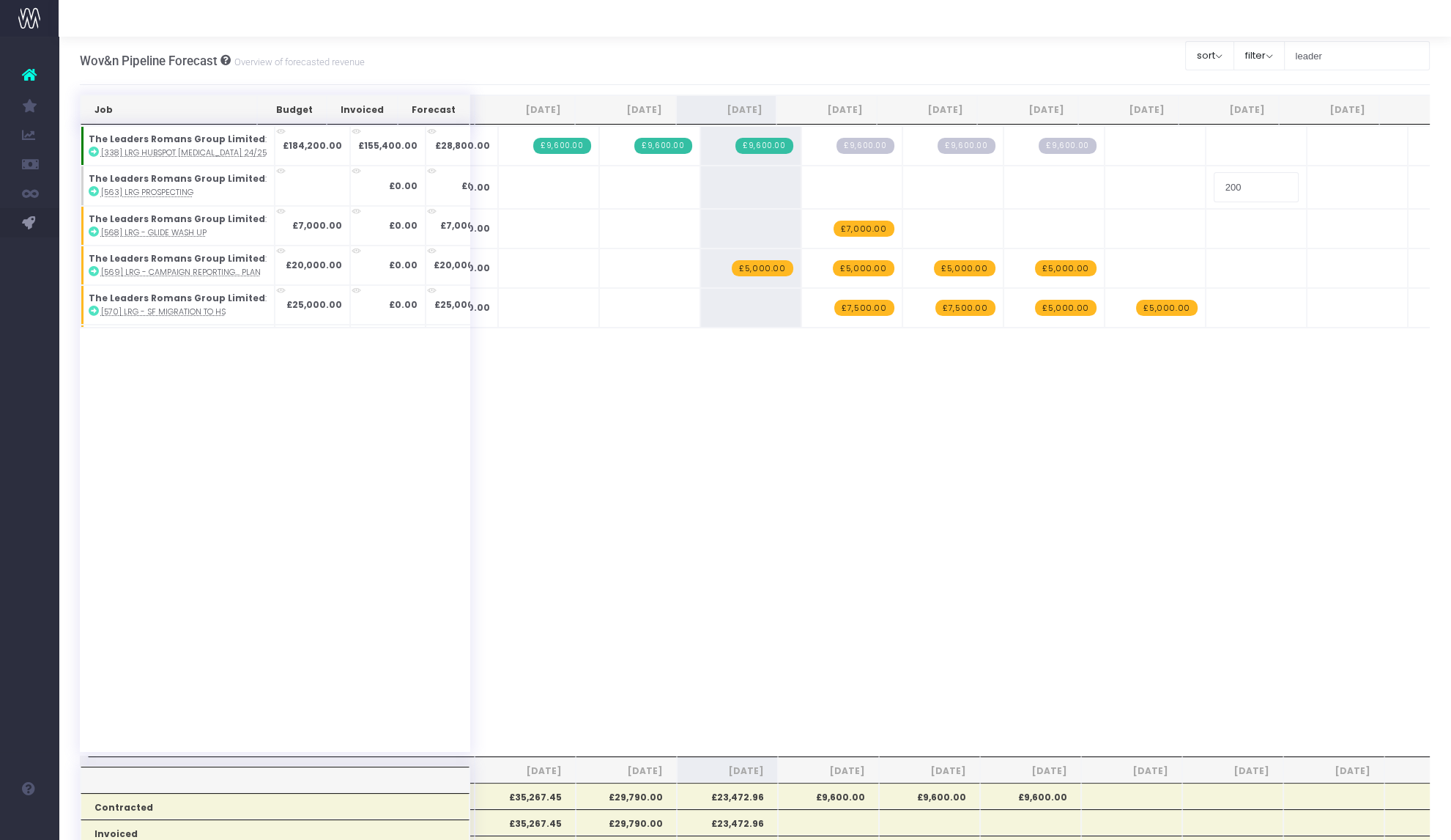
type input "2000"
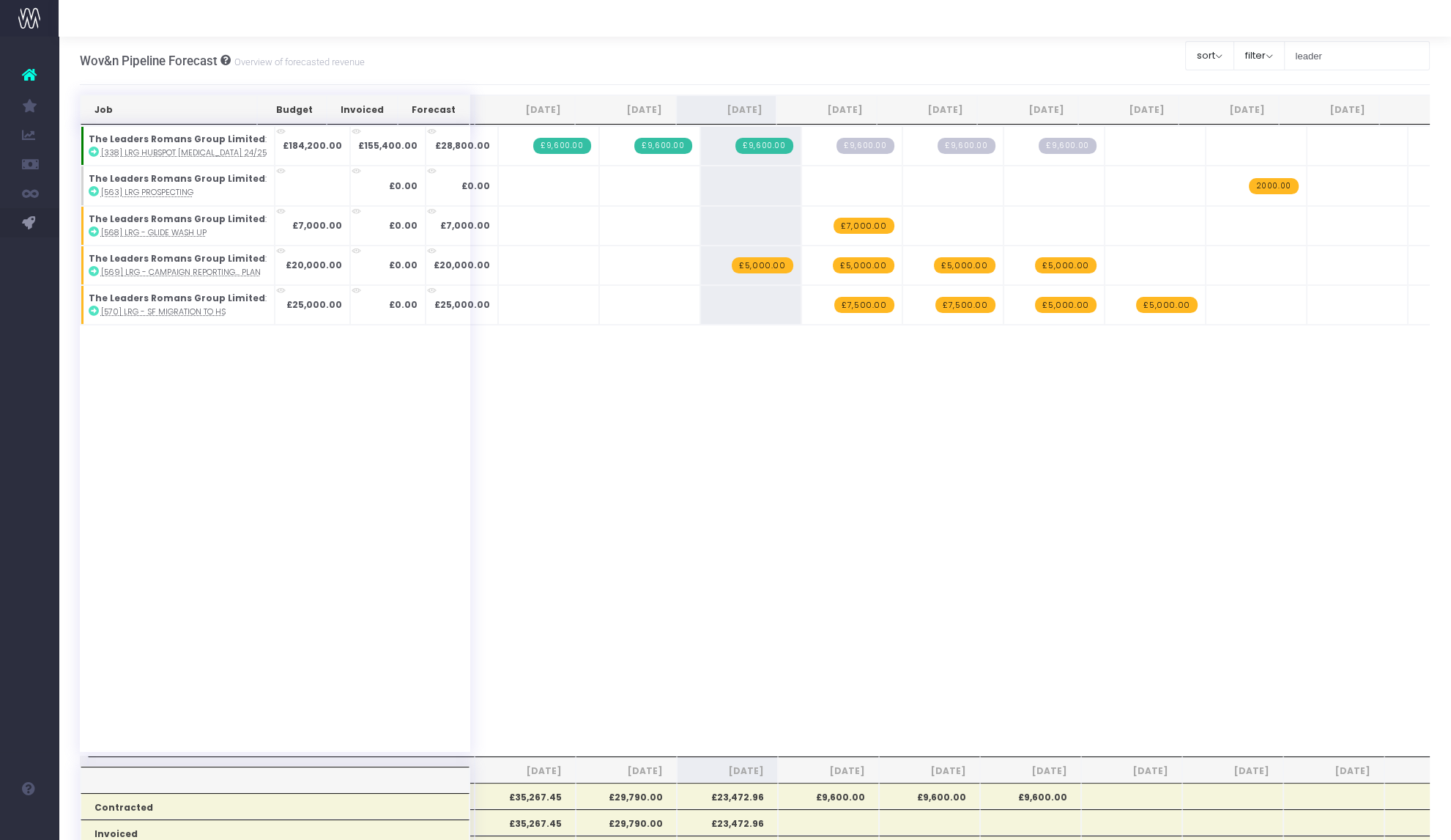
click at [0, 0] on span "+" at bounding box center [0, 0] width 0 height 0
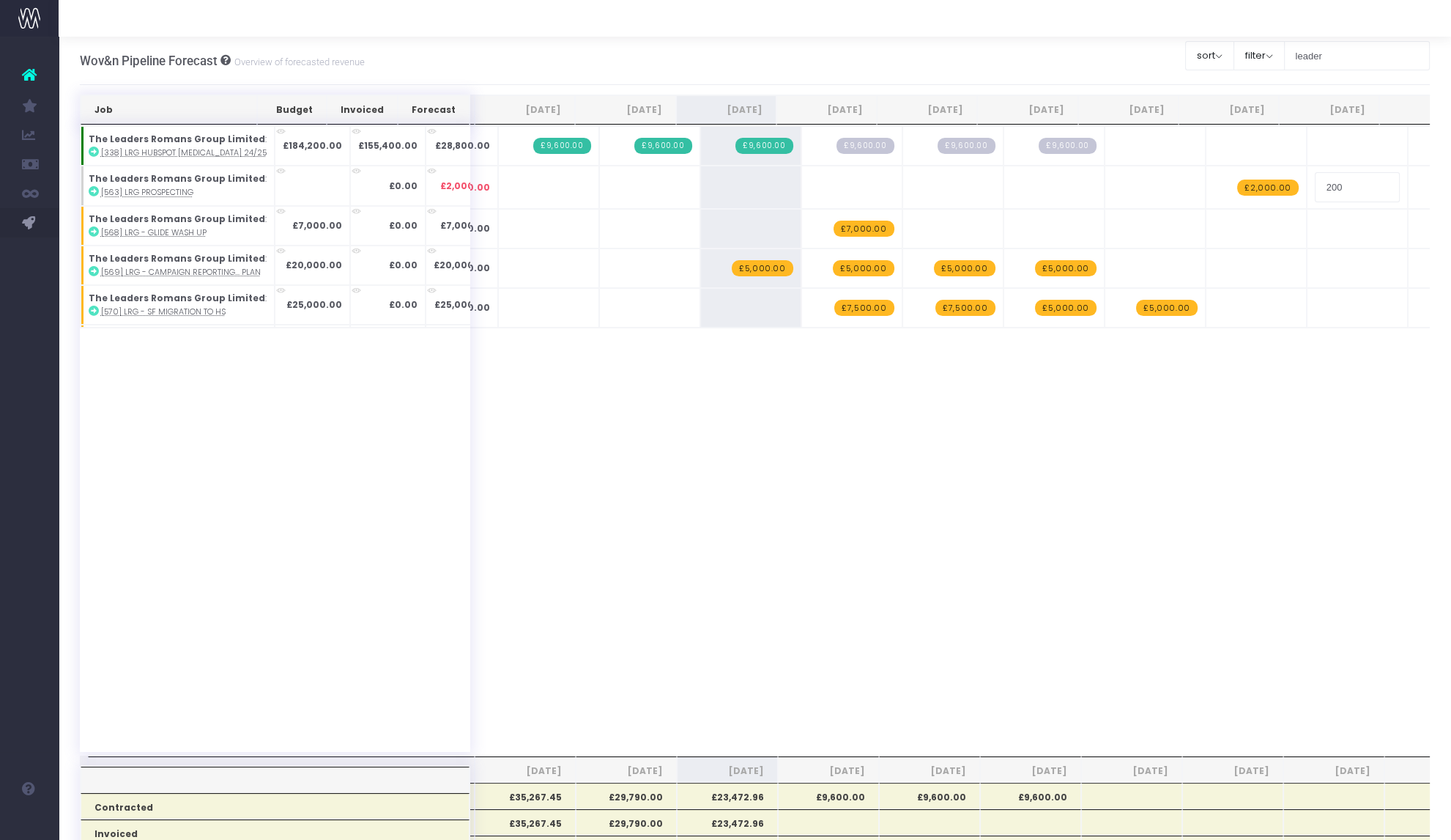
type input "2000"
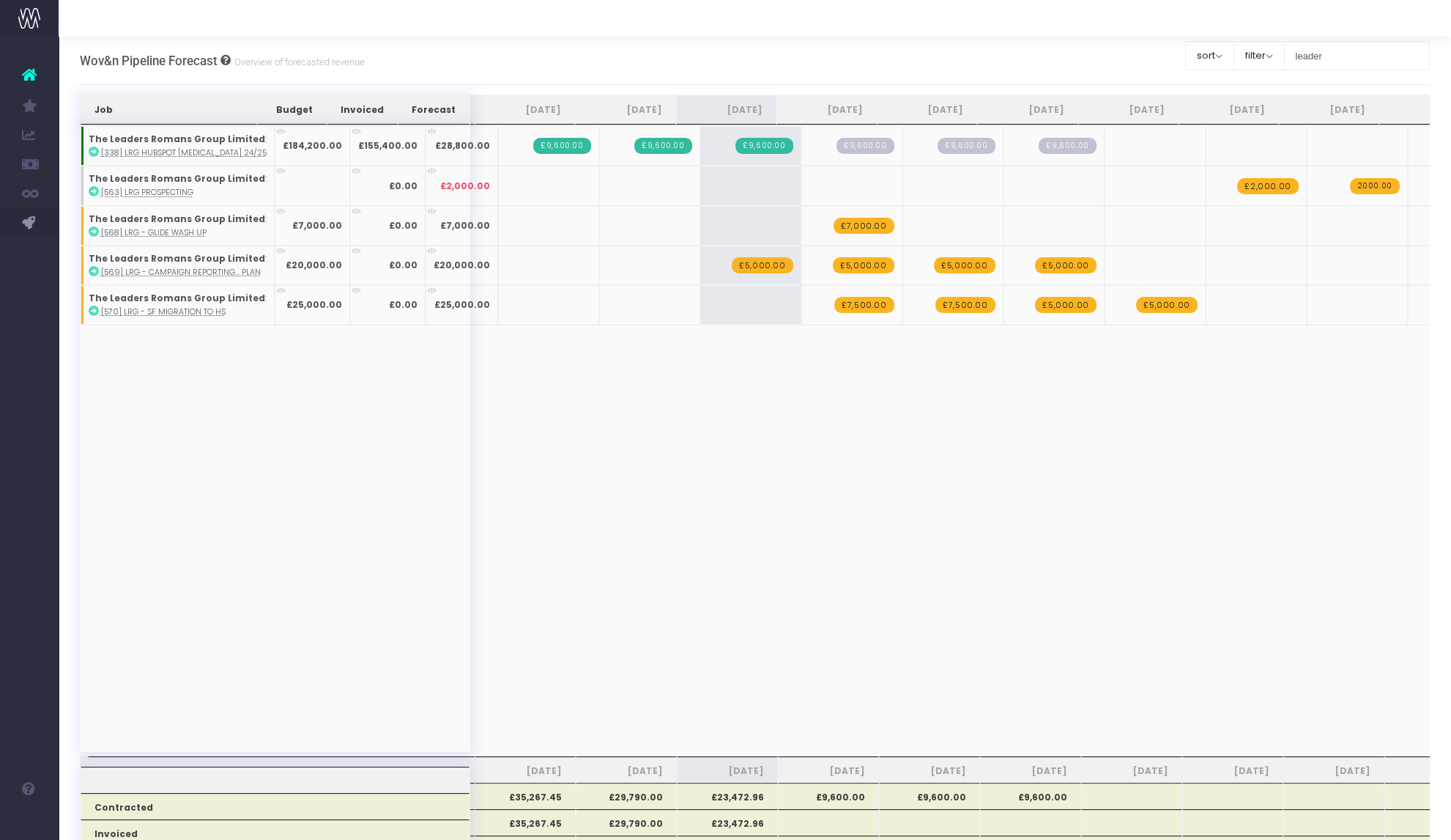
click at [724, 148] on span "£9,600.00" at bounding box center [1067, 146] width 57 height 16
click at [0, 0] on span "+" at bounding box center [0, 0] width 0 height 0
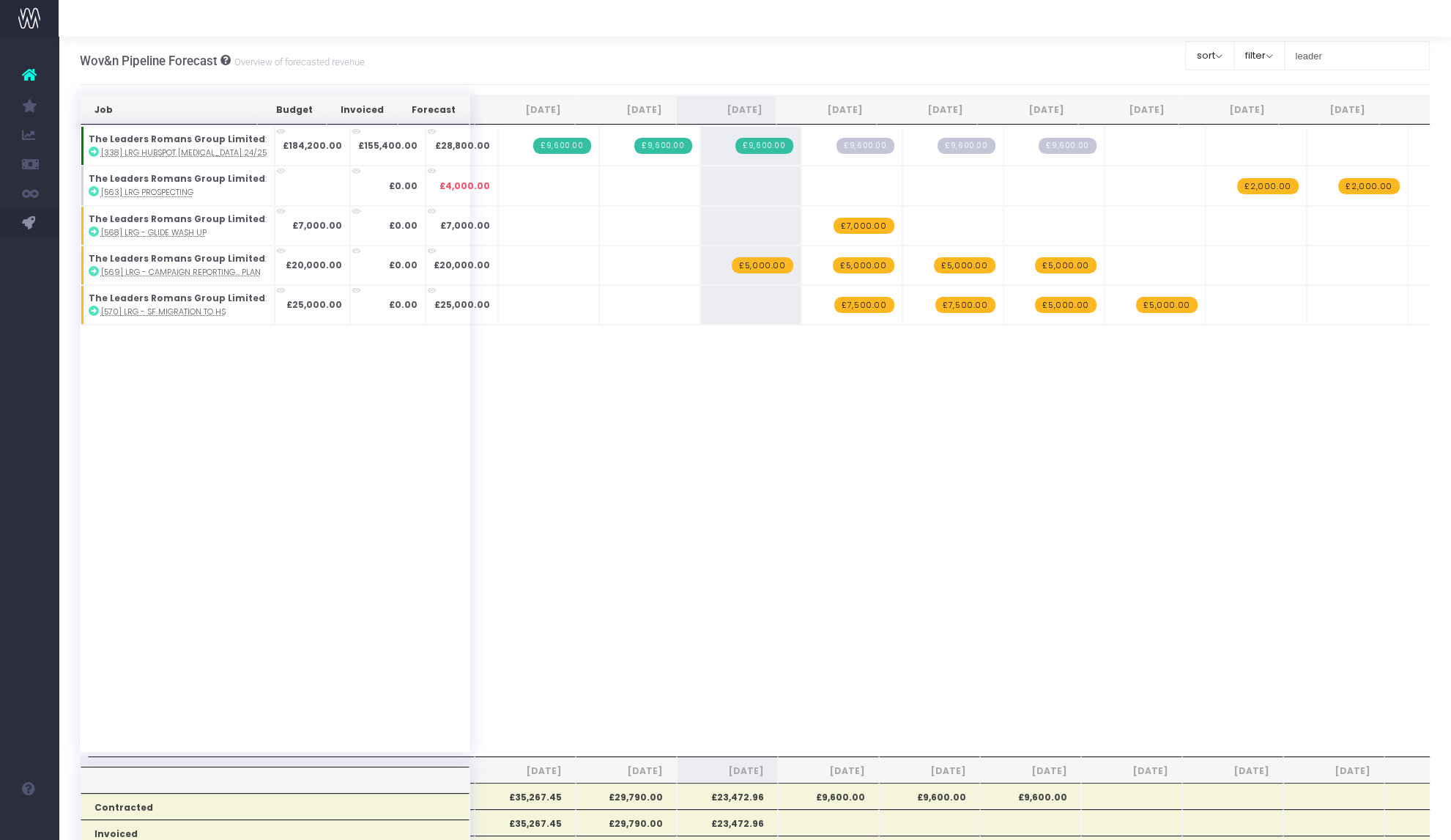
click at [0, 0] on span "+" at bounding box center [0, 0] width 0 height 0
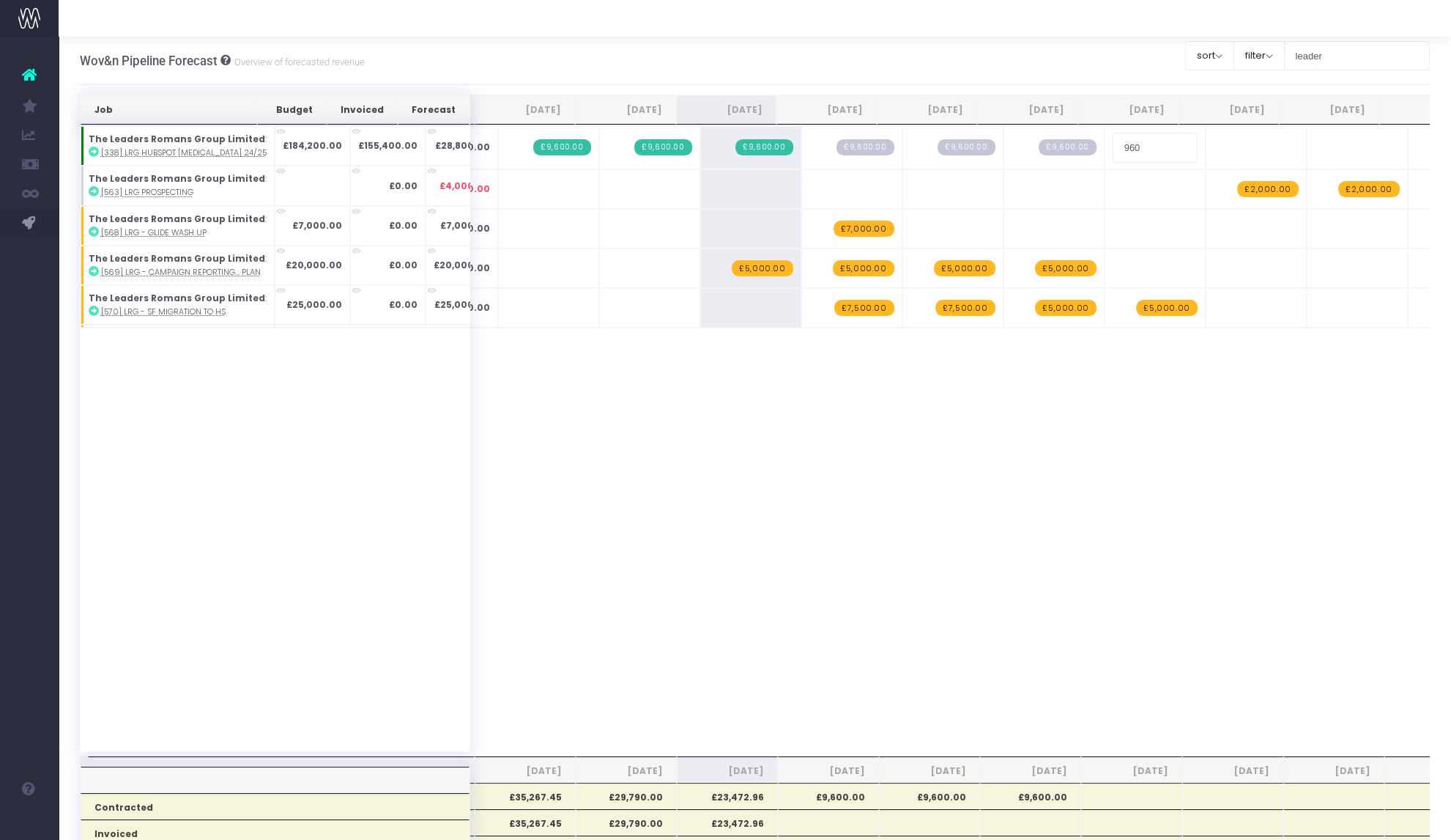
type input "9600"
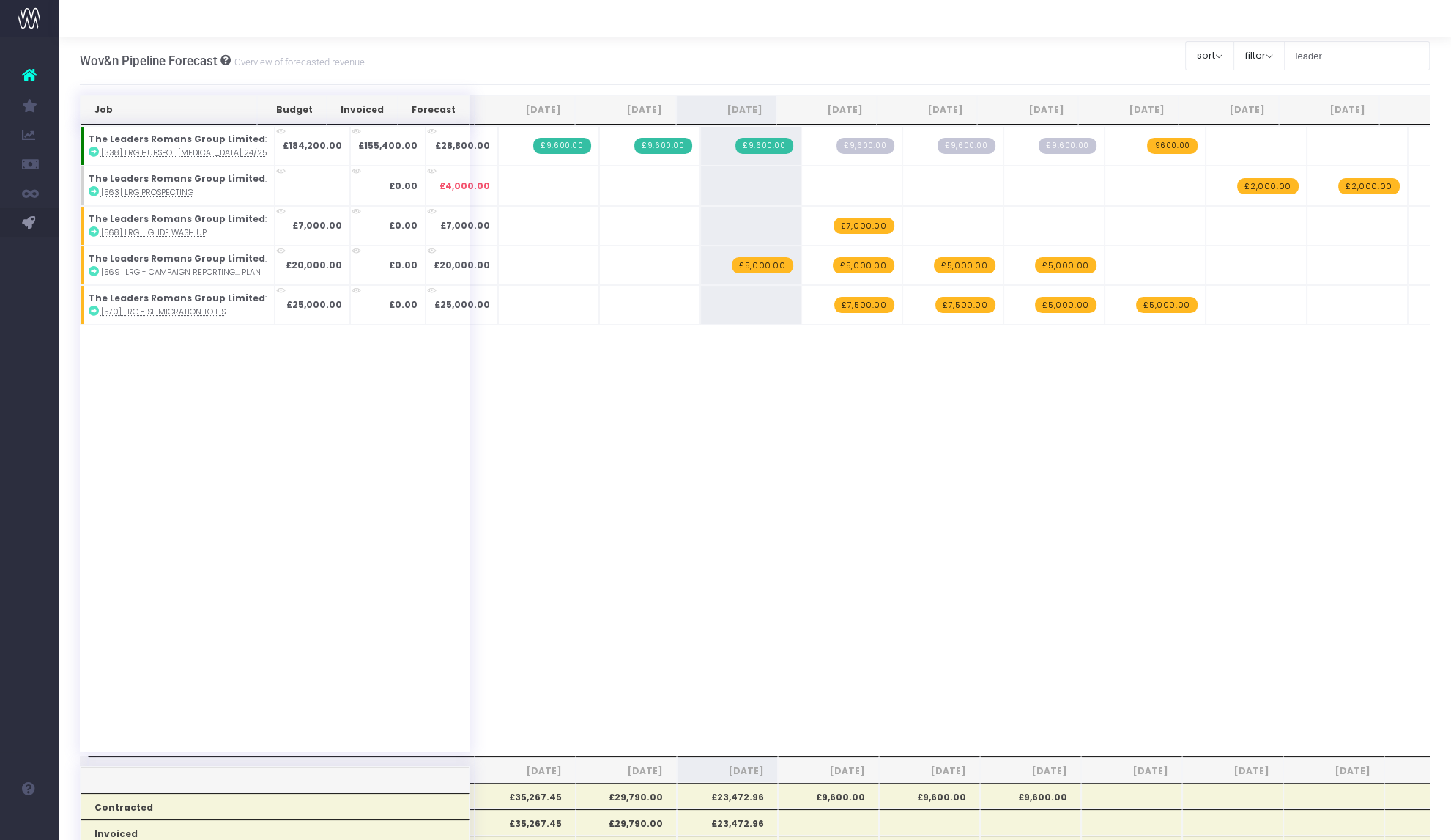
click at [0, 0] on span "+" at bounding box center [0, 0] width 0 height 0
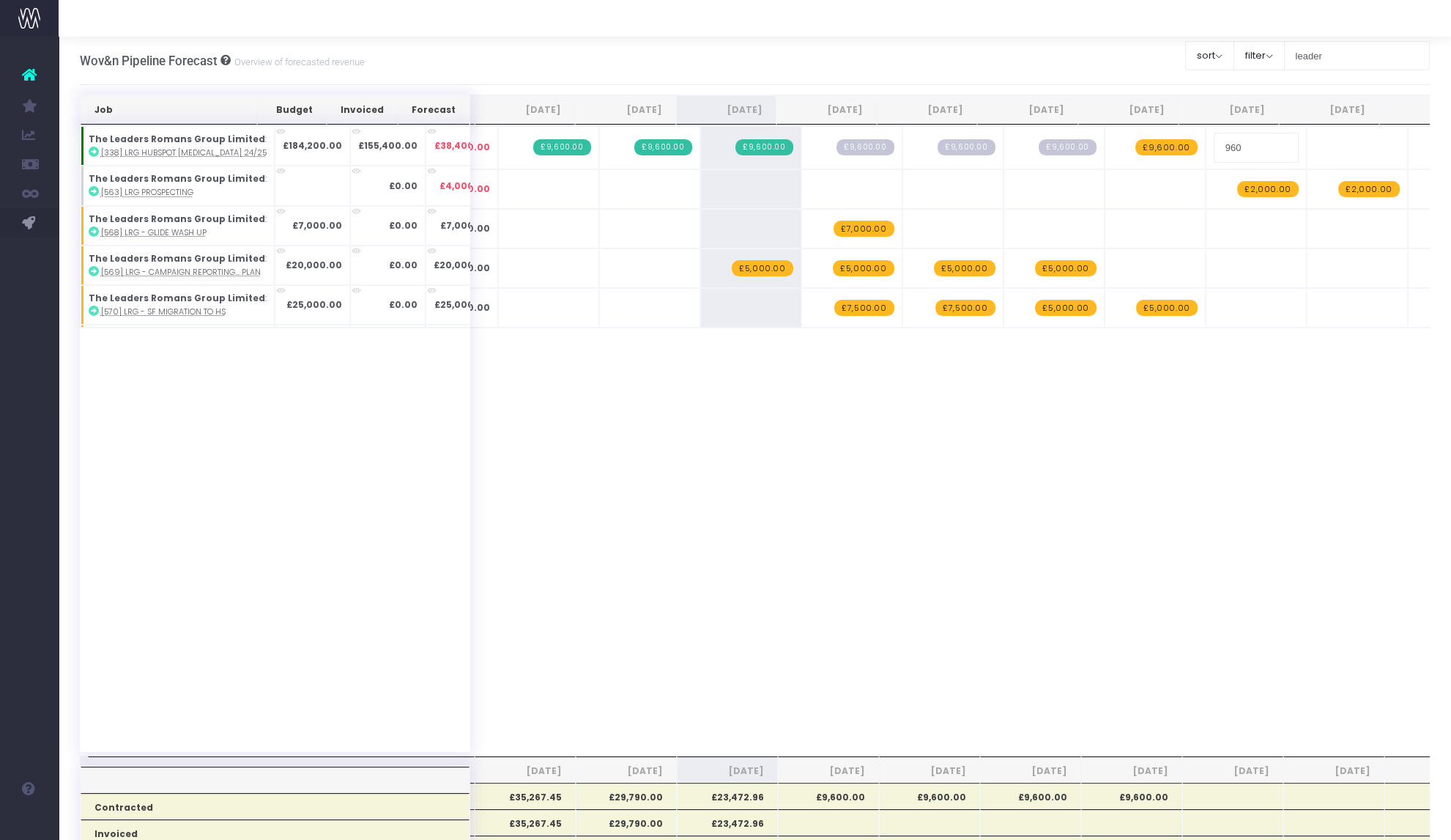
type input "9600"
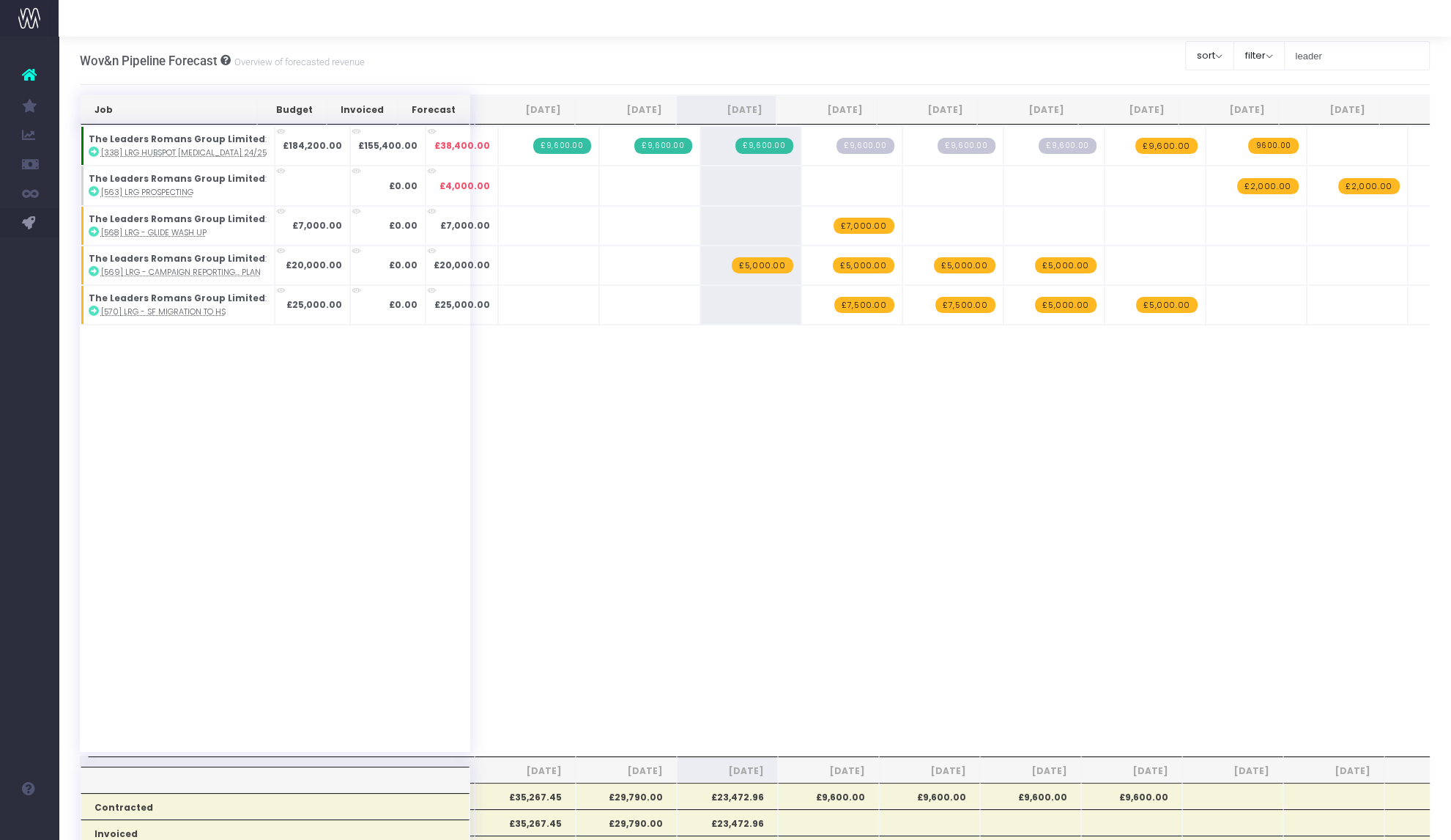
click at [0, 0] on span "+" at bounding box center [0, 0] width 0 height 0
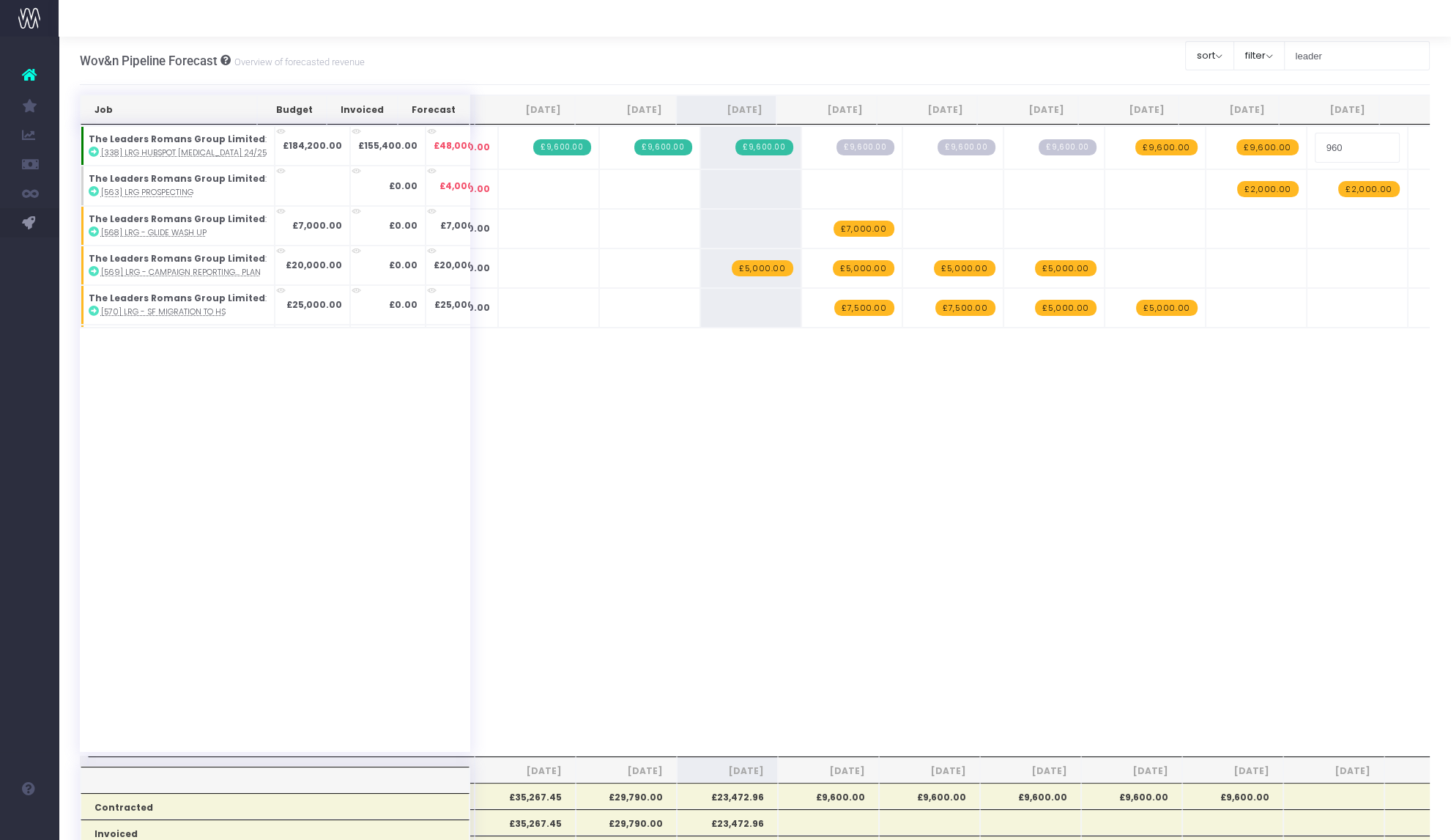
type input "9600"
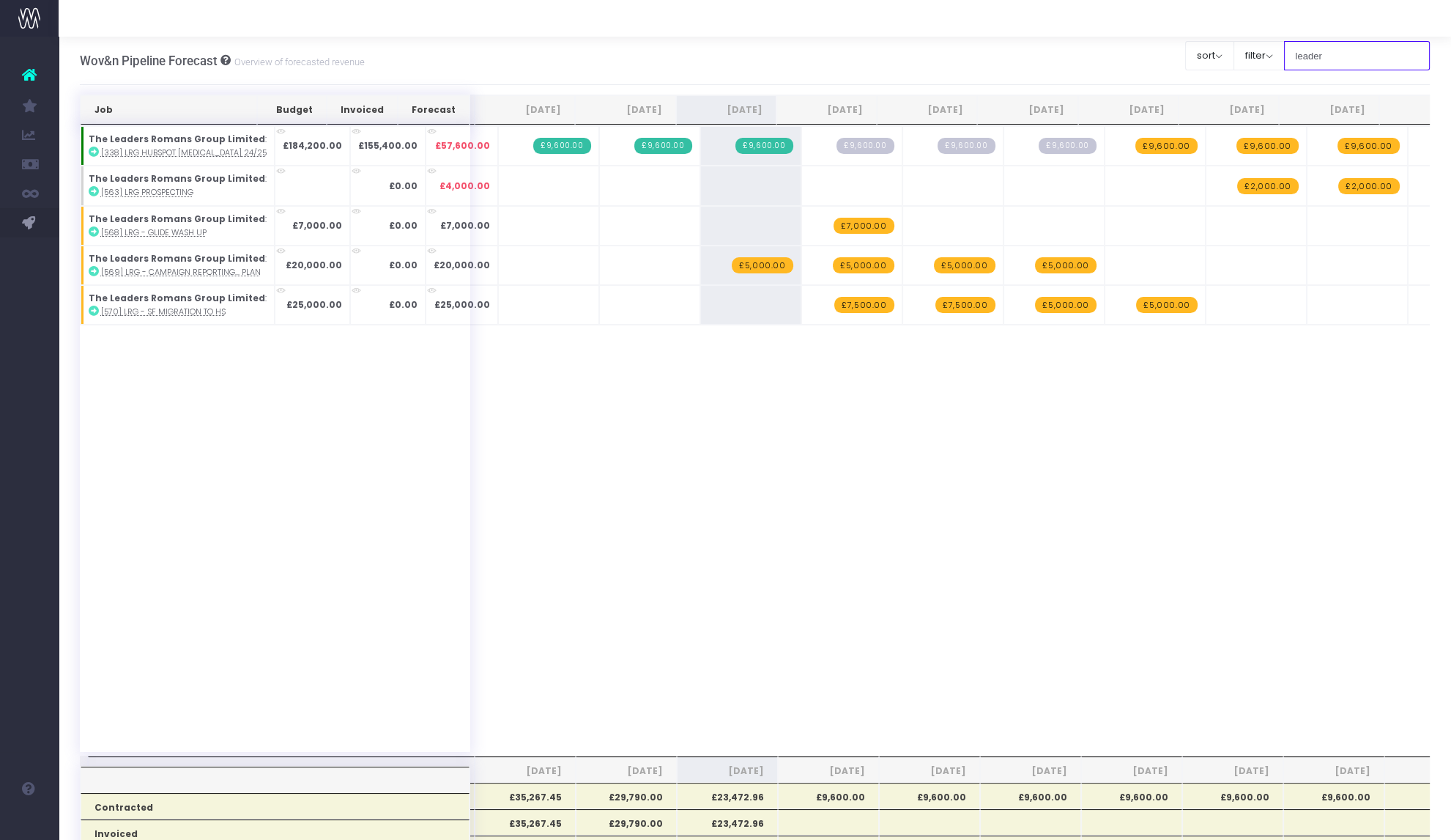
click at [724, 60] on input "leader" at bounding box center [1357, 55] width 146 height 29
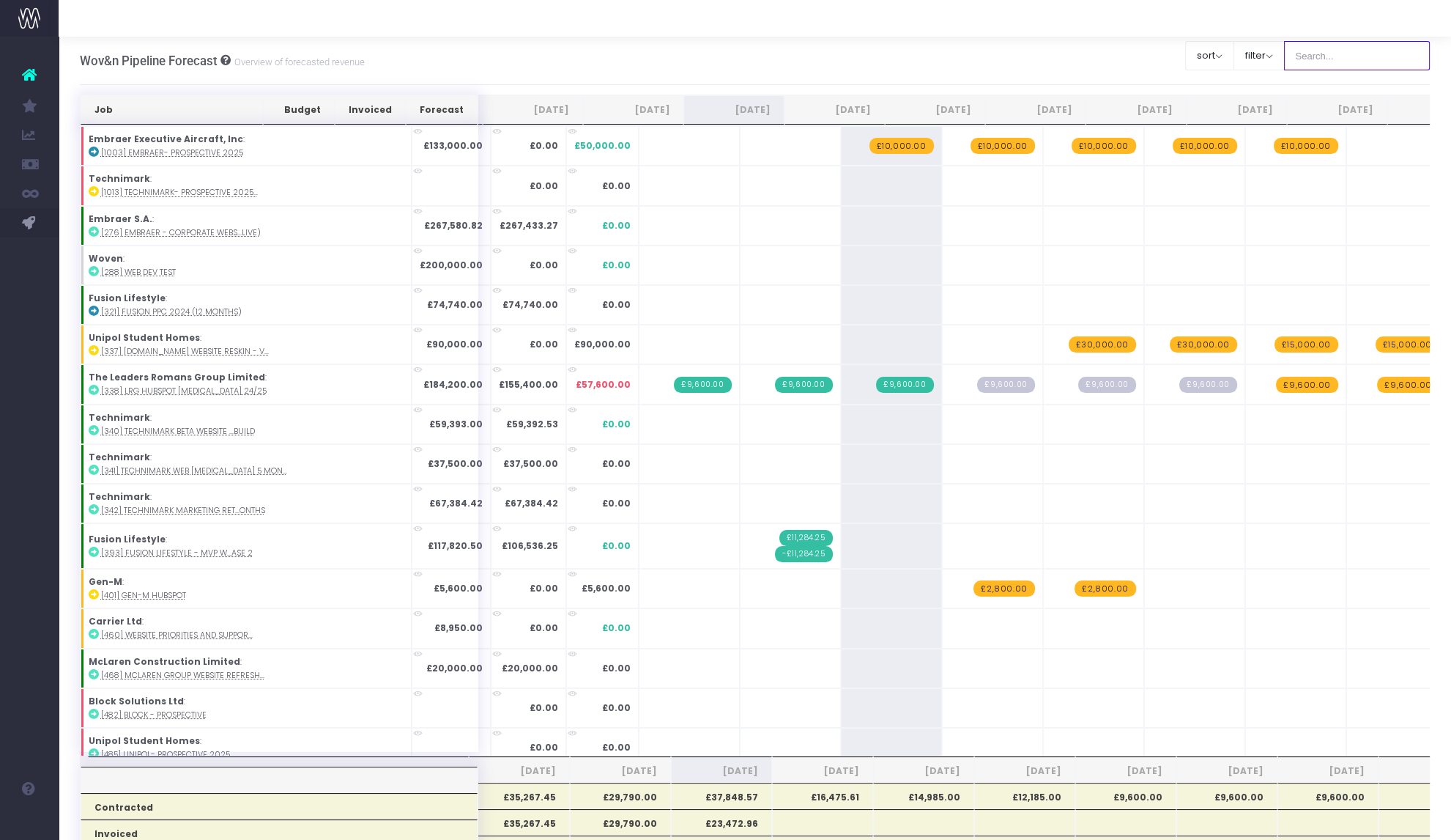
click at [724, 57] on input "text" at bounding box center [1357, 55] width 146 height 29
type input "low"
